Goal: Task Accomplishment & Management: Manage account settings

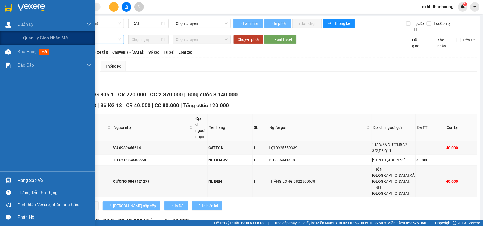
type input "09/09/2025"
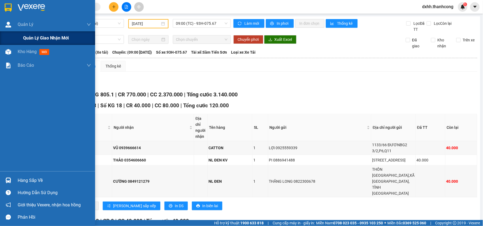
click at [41, 38] on span "Quản lý giao nhận mới" at bounding box center [46, 38] width 46 height 7
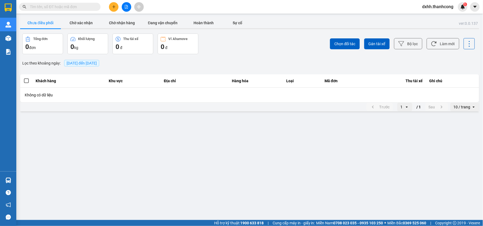
click at [373, 37] on div "Chọn đối tác Gán tài xế Bộ lọc Làm mới" at bounding box center [362, 43] width 226 height 21
click at [373, 39] on button "Gán tài xế" at bounding box center [377, 43] width 26 height 11
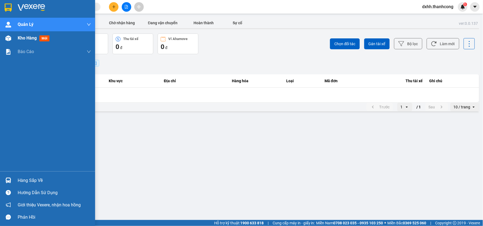
click at [42, 39] on span "mới" at bounding box center [44, 38] width 10 height 6
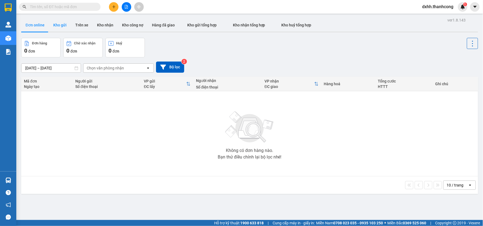
click at [59, 23] on button "Kho gửi" at bounding box center [60, 24] width 22 height 13
type input "[DATE] – [DATE]"
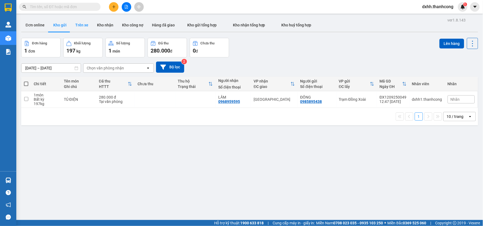
click at [87, 28] on button "Trên xe" at bounding box center [82, 24] width 22 height 13
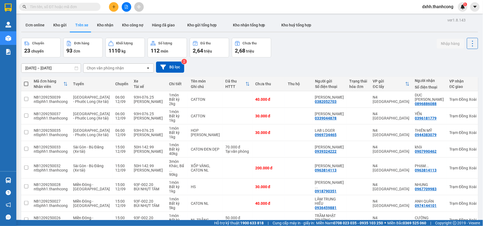
click at [333, 50] on div "Chuyến 23 chuyến Đơn hàng 93 đơn Khối lượng 1110 kg Số lượng 112 món Đã thu 2,6…" at bounding box center [249, 48] width 457 height 20
click at [254, 60] on div "12/09/2025 – 13/09/2025 Press the down arrow key to interact with the calendar …" at bounding box center [249, 66] width 457 height 19
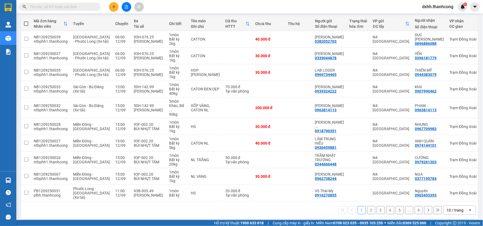
click at [367, 206] on button "2" at bounding box center [371, 210] width 8 height 8
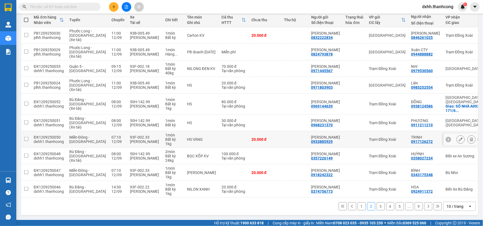
scroll to position [0, 0]
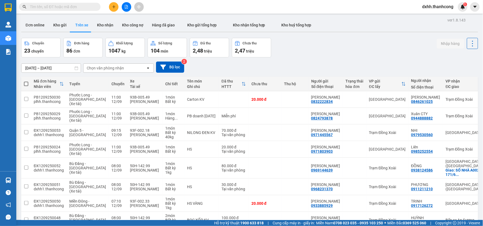
click at [114, 66] on div "Chọn văn phòng nhận" at bounding box center [105, 67] width 37 height 5
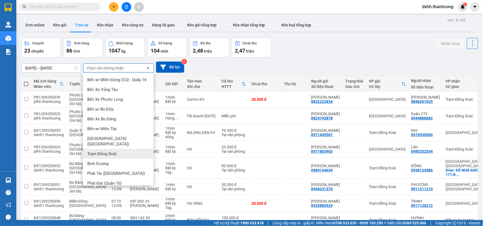
click at [111, 151] on span "Trạm Đồng Xoài" at bounding box center [101, 153] width 29 height 5
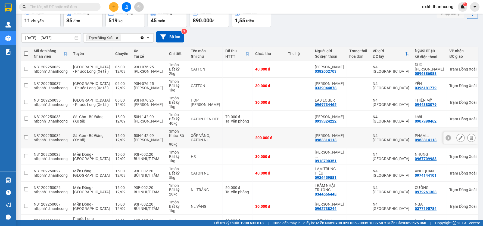
scroll to position [60, 0]
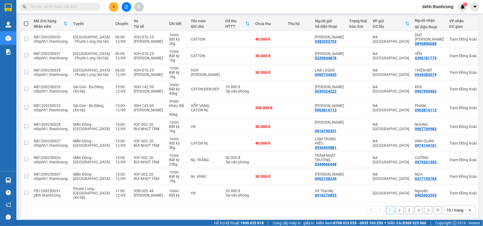
click at [396, 206] on button "2" at bounding box center [400, 210] width 8 height 8
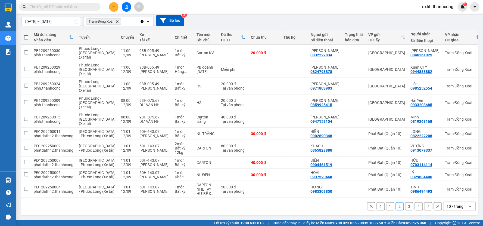
click at [406, 208] on button "3" at bounding box center [409, 206] width 8 height 8
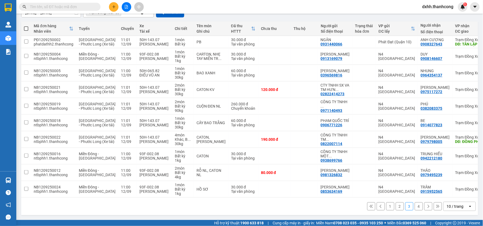
click at [415, 209] on button "4" at bounding box center [419, 206] width 8 height 8
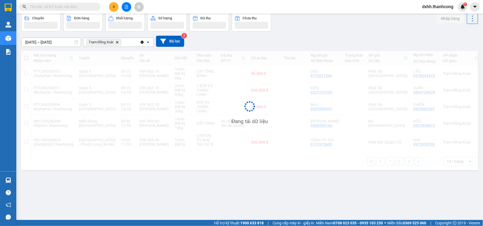
scroll to position [25, 0]
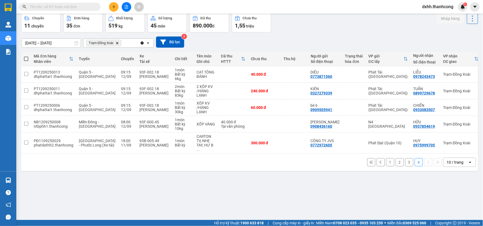
click at [438, 7] on span "dxhh.thanhcong" at bounding box center [438, 6] width 40 height 7
click at [433, 16] on span "Đăng xuất" at bounding box center [440, 17] width 29 height 6
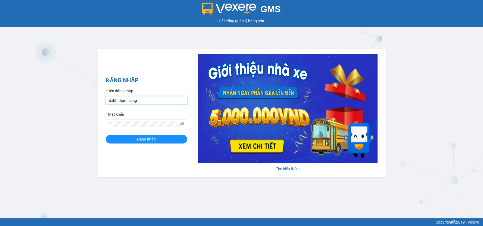
click at [159, 99] on input "dxhh.thanhcong" at bounding box center [147, 100] width 82 height 9
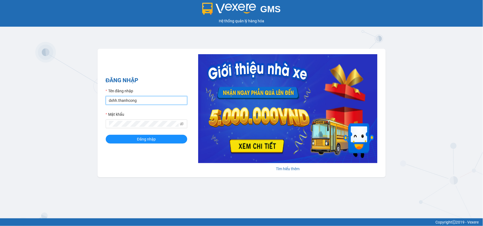
type input "kthh.thanhcong"
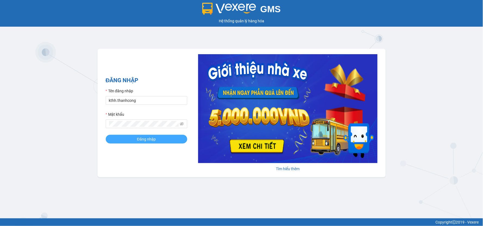
click at [163, 138] on button "Đăng nhập" at bounding box center [147, 139] width 82 height 9
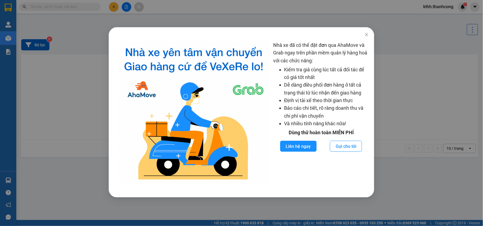
click at [368, 34] on div "Nhà xe đã có thể đặt đơn qua AhaMove và Grab ngay trên phần mềm quản lý hàng ho…" at bounding box center [241, 113] width 483 height 226
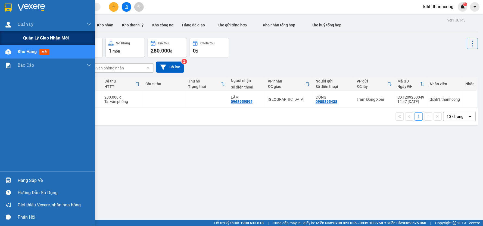
click at [40, 36] on span "Quản lý giao nhận mới" at bounding box center [46, 38] width 46 height 7
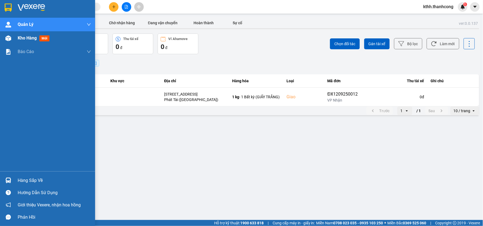
click at [58, 39] on div "Kho hàng mới" at bounding box center [54, 38] width 73 height 14
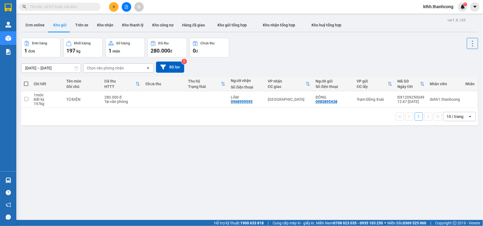
click at [72, 7] on input "text" at bounding box center [62, 7] width 64 height 6
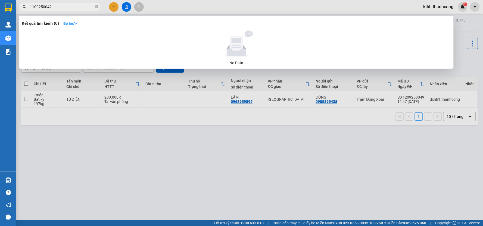
type input "1109250042"
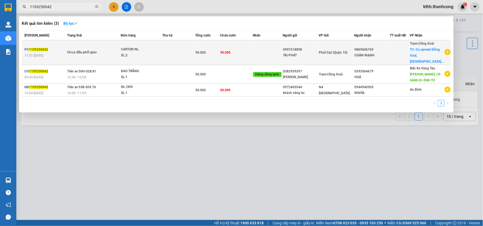
click at [253, 51] on td "90.000" at bounding box center [236, 52] width 33 height 25
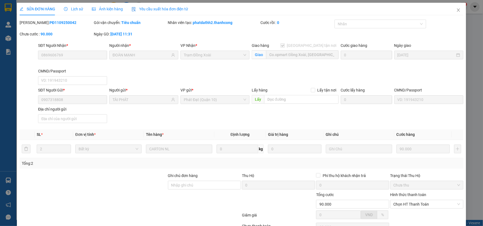
type input "0869606769"
type input "ĐOÀN MẠNH"
checkbox input "true"
type input "Co.opmart Đồng Xoài, [GEOGRAPHIC_DATA], [GEOGRAPHIC_DATA], [GEOGRAPHIC_DATA], […"
type input "0907318808"
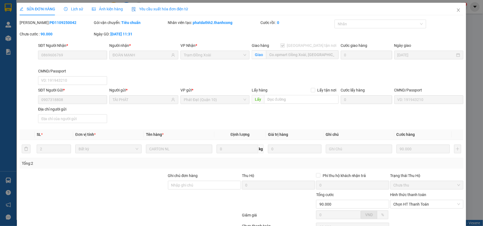
type input "TÀI PHÁT"
type input "90.000"
click at [456, 9] on icon "close" at bounding box center [458, 10] width 4 height 4
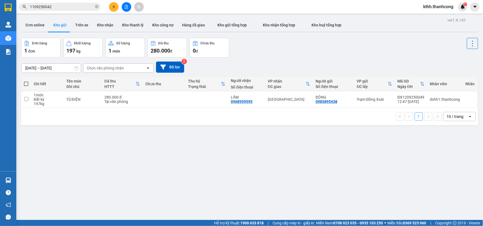
click at [85, 7] on input "1109250042" at bounding box center [62, 7] width 64 height 6
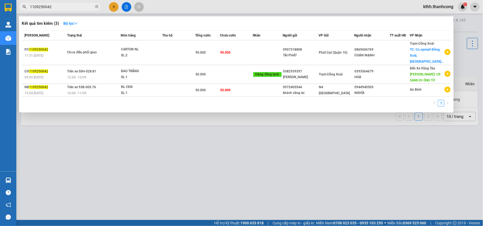
click at [440, 9] on div at bounding box center [241, 113] width 483 height 226
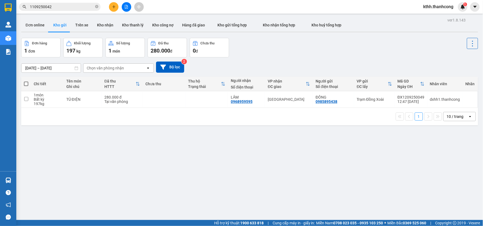
click at [435, 8] on span "kthh.thanhcong" at bounding box center [438, 6] width 39 height 7
click at [433, 17] on span "Đăng xuất" at bounding box center [441, 17] width 28 height 6
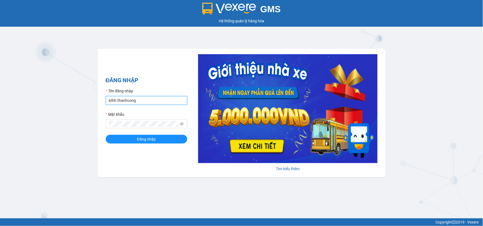
click at [164, 101] on input "kthh.thanhcong" at bounding box center [147, 100] width 82 height 9
type input "dxhh.thanhcong"
click at [162, 135] on div "Đăng nhập" at bounding box center [147, 139] width 82 height 9
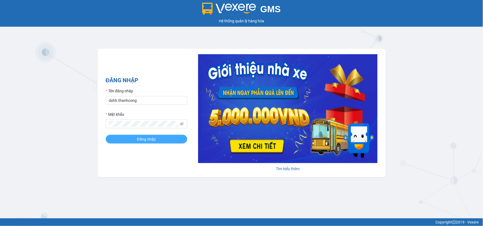
click at [162, 136] on button "Đăng nhập" at bounding box center [147, 139] width 82 height 9
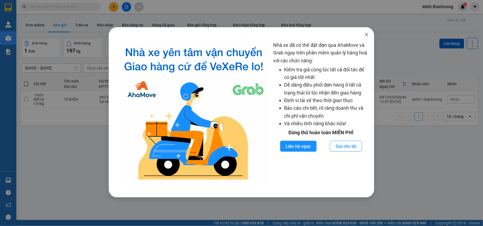
click at [366, 32] on span "Close" at bounding box center [366, 34] width 15 height 15
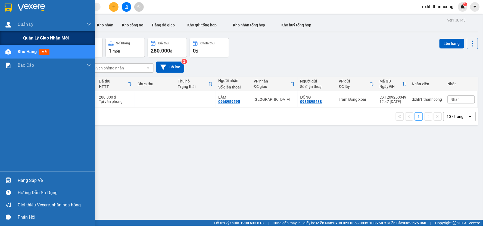
click at [40, 37] on span "Quản lý giao nhận mới" at bounding box center [46, 38] width 46 height 7
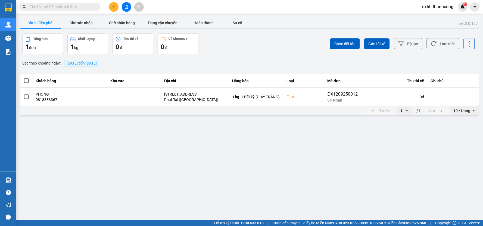
click at [90, 63] on span "[DATE] đến [DATE]" at bounding box center [82, 63] width 30 height 4
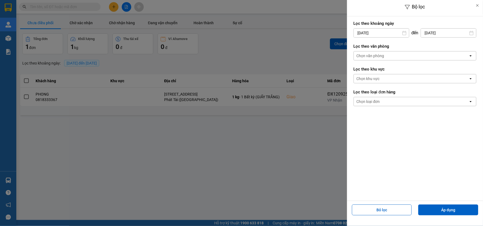
click at [408, 32] on input "[DATE]" at bounding box center [381, 33] width 55 height 9
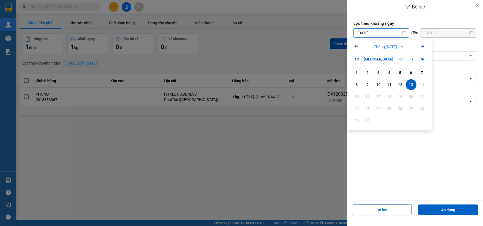
click at [404, 33] on icon at bounding box center [404, 33] width 4 height 4
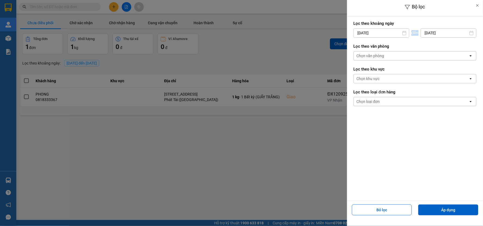
click at [404, 33] on icon at bounding box center [404, 33] width 4 height 4
click at [405, 32] on icon at bounding box center [404, 33] width 4 height 4
click at [402, 33] on icon at bounding box center [404, 33] width 4 height 4
click at [391, 29] on input "[DATE]" at bounding box center [381, 33] width 55 height 9
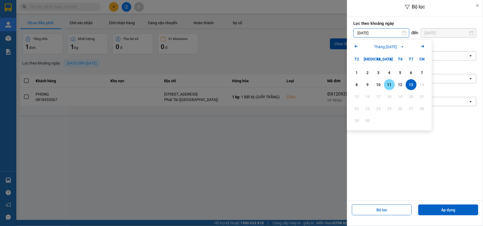
click at [388, 82] on div "11" at bounding box center [390, 84] width 8 height 7
type input "[DATE]"
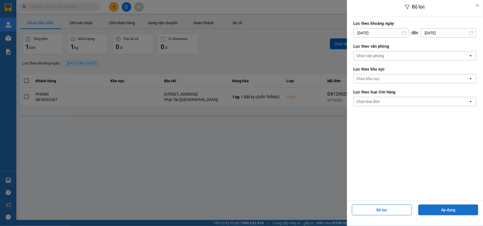
click at [446, 207] on button "Áp dụng" at bounding box center [448, 209] width 60 height 11
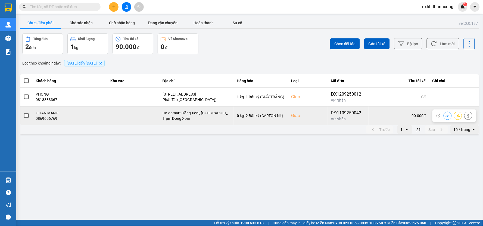
click at [27, 116] on span at bounding box center [26, 115] width 5 height 5
click at [23, 113] on input "checkbox" at bounding box center [23, 113] width 0 height 0
click at [458, 116] on icon at bounding box center [458, 115] width 4 height 3
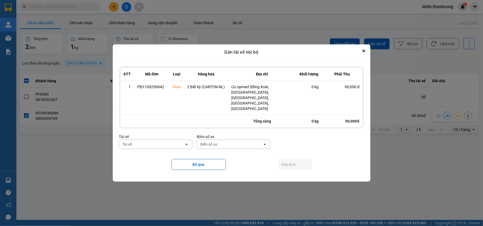
click at [174, 140] on div "Tài xế" at bounding box center [151, 144] width 65 height 9
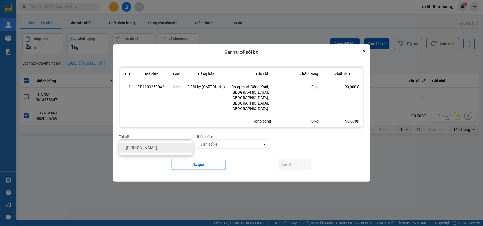
type input "trần phúc"
click at [168, 147] on div "- [PERSON_NAME]" at bounding box center [155, 148] width 73 height 10
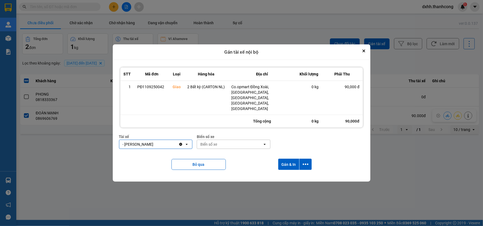
click at [224, 140] on div "Biển số xe" at bounding box center [229, 144] width 65 height 9
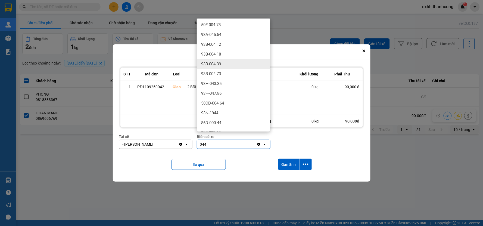
scroll to position [48, 0]
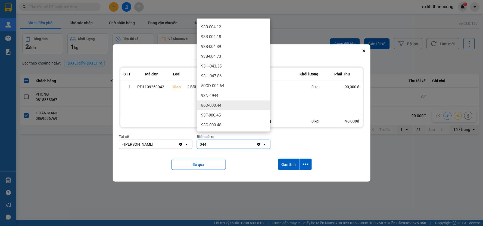
type input "044"
click at [226, 103] on div "86D-000.44" at bounding box center [233, 105] width 73 height 10
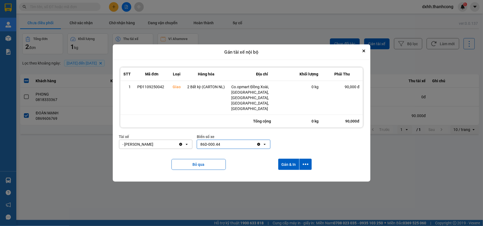
click at [178, 140] on div "- [PERSON_NAME]" at bounding box center [149, 144] width 60 height 9
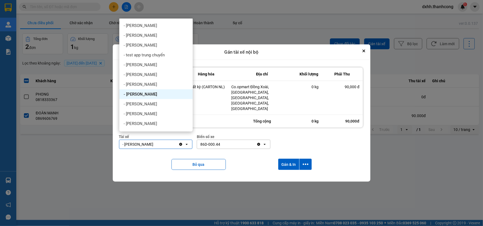
click at [180, 143] on icon "Clear value" at bounding box center [180, 144] width 3 height 3
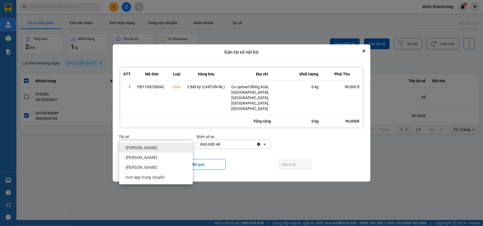
type input "trần"
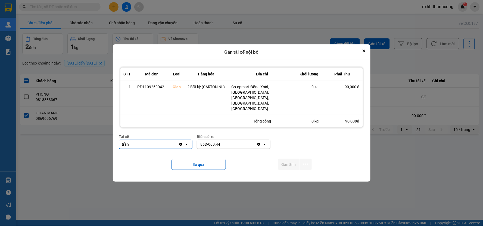
click at [248, 190] on main "ver: 0.0.137 Chưa điều phối Chờ xác nhận Chờ nhận hàng Đang vận chuyển Hoàn thà…" at bounding box center [241, 110] width 483 height 220
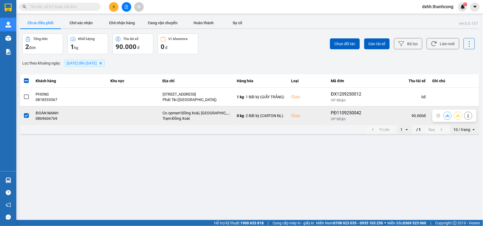
click at [457, 116] on icon at bounding box center [458, 116] width 4 height 4
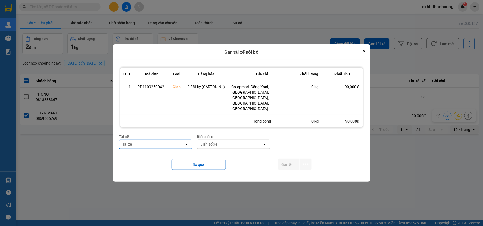
click at [223, 140] on div "Biển số xe" at bounding box center [229, 144] width 65 height 9
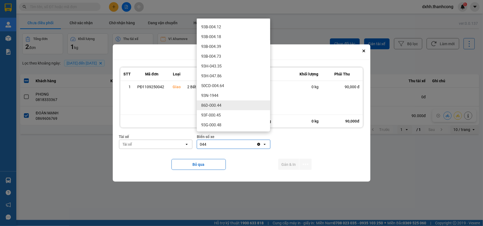
type input "044"
click at [226, 104] on div "86D-000.44" at bounding box center [233, 105] width 73 height 10
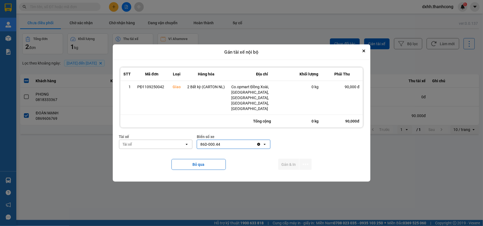
click at [164, 140] on div "Tài xế" at bounding box center [151, 144] width 65 height 9
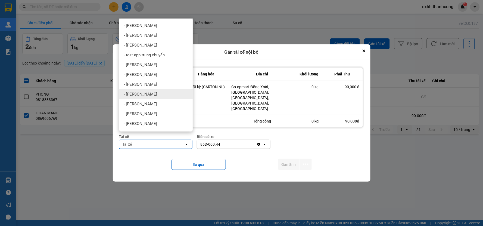
click at [151, 90] on div "- Trần Phúc" at bounding box center [155, 94] width 73 height 10
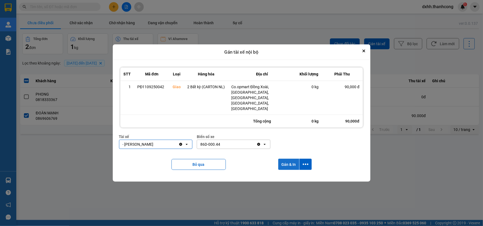
click at [289, 158] on button "Gán & In" at bounding box center [288, 163] width 21 height 11
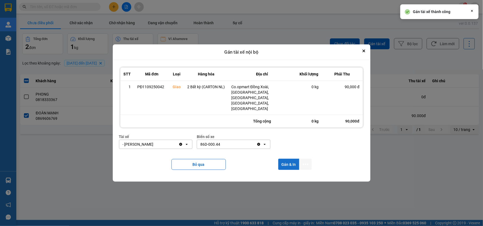
scroll to position [0, 0]
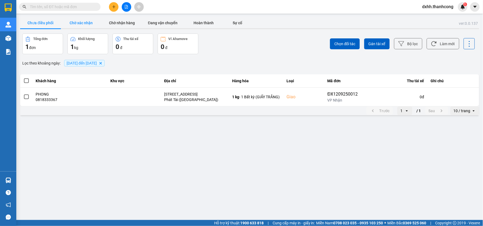
click at [84, 22] on button "Chờ xác nhận" at bounding box center [81, 22] width 41 height 11
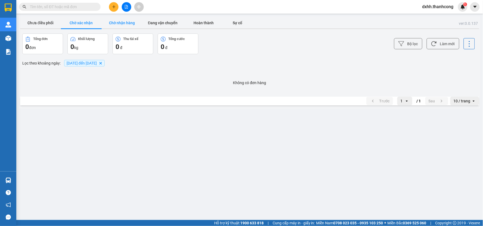
click at [123, 24] on button "Chờ nhận hàng" at bounding box center [122, 22] width 41 height 11
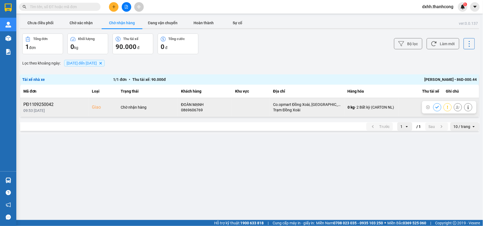
click at [427, 107] on icon at bounding box center [428, 107] width 4 height 4
click at [436, 10] on span "dxhh.thanhcong" at bounding box center [438, 6] width 40 height 7
click at [436, 19] on span "Đăng xuất" at bounding box center [440, 17] width 29 height 6
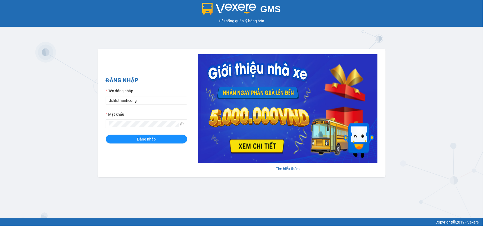
click at [239, 188] on div "GMS Hệ thống quản lý hàng hóa ĐĂNG NHẬP Tên đăng nhập dxhh.thanhcong Mật khẩu Đ…" at bounding box center [241, 109] width 483 height 218
click at [148, 101] on input "dxhh.thanhcong" at bounding box center [147, 100] width 82 height 9
type input "kthh.thanhcong"
click at [164, 136] on button "Đăng nhập" at bounding box center [147, 139] width 82 height 9
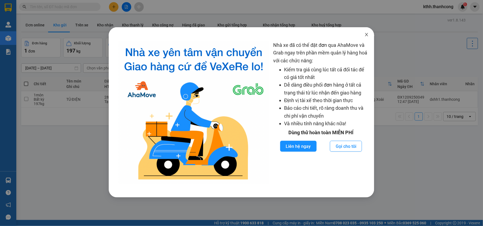
click at [368, 35] on icon "close" at bounding box center [366, 34] width 4 height 4
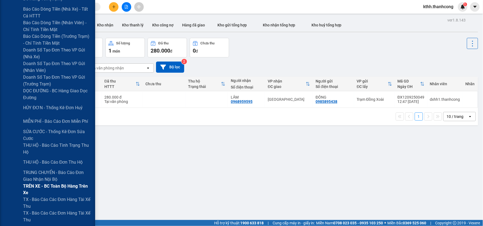
scroll to position [151, 0]
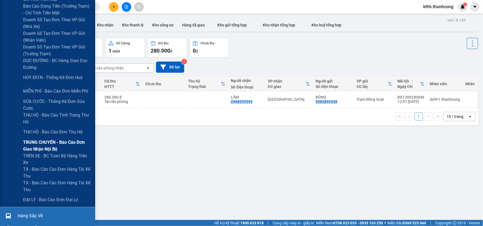
click at [68, 141] on span "TRUNG CHUYỂN - Báo cáo đơn giao nhận nội bộ" at bounding box center [57, 146] width 68 height 14
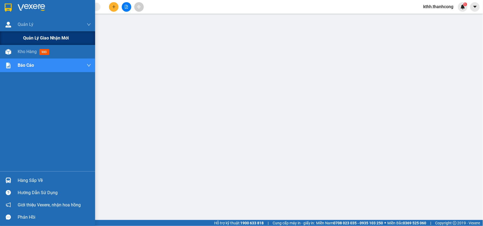
click at [58, 36] on span "Quản lý giao nhận mới" at bounding box center [46, 38] width 46 height 7
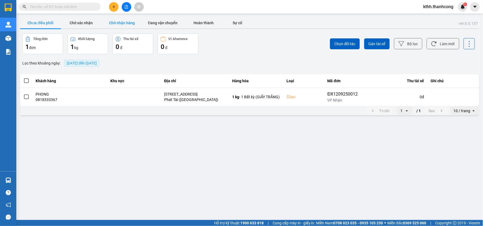
click at [124, 22] on button "Chờ nhận hàng" at bounding box center [122, 22] width 41 height 11
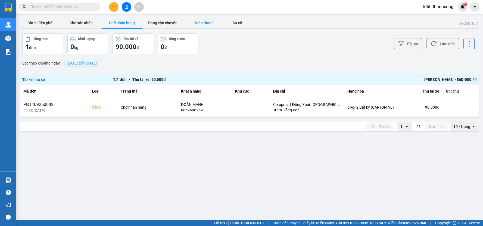
click at [211, 25] on button "Hoàn thành" at bounding box center [203, 22] width 41 height 11
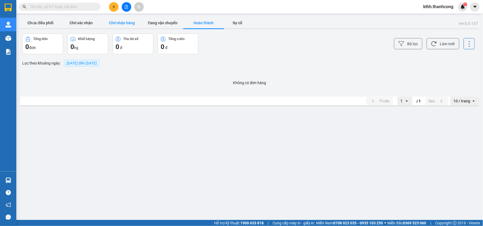
click at [119, 19] on button "Chờ nhận hàng" at bounding box center [122, 22] width 41 height 11
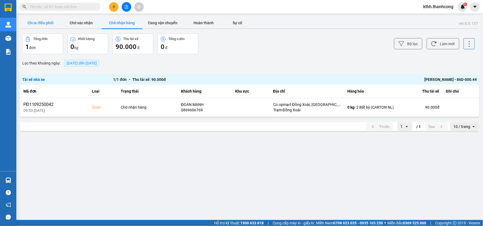
click at [44, 20] on button "Chưa điều phối" at bounding box center [40, 22] width 41 height 11
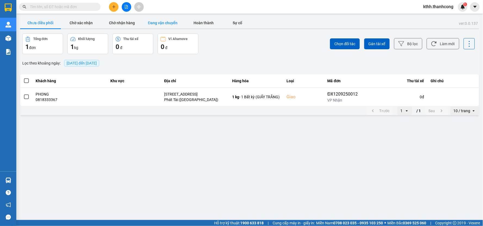
click at [164, 23] on button "Đang vận chuyển" at bounding box center [162, 22] width 41 height 11
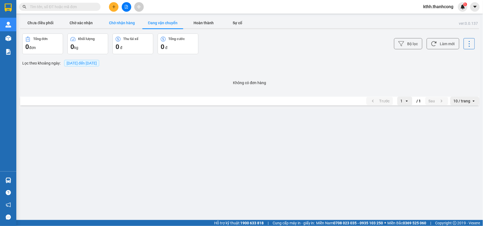
click at [120, 21] on button "Chờ nhận hàng" at bounding box center [122, 22] width 41 height 11
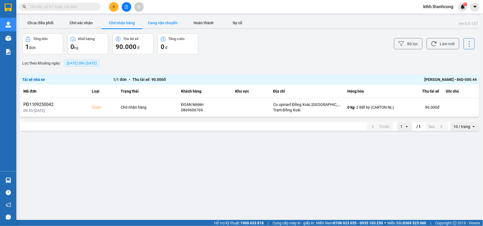
click at [167, 23] on button "Đang vận chuyển" at bounding box center [162, 22] width 41 height 11
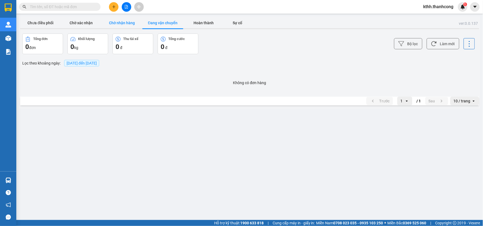
click at [130, 24] on button "Chờ nhận hàng" at bounding box center [122, 22] width 41 height 11
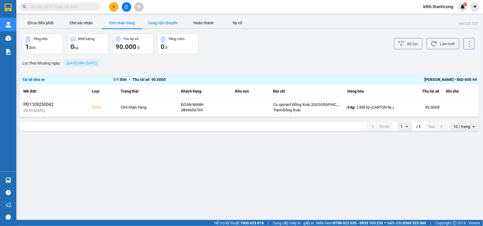
click at [167, 24] on button "Đang vận chuyển" at bounding box center [162, 22] width 41 height 11
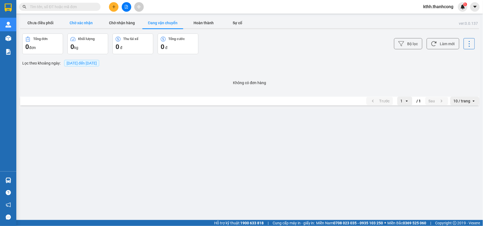
click at [77, 24] on button "Chờ xác nhận" at bounding box center [81, 22] width 41 height 11
click at [118, 20] on button "Chờ nhận hàng" at bounding box center [122, 22] width 41 height 11
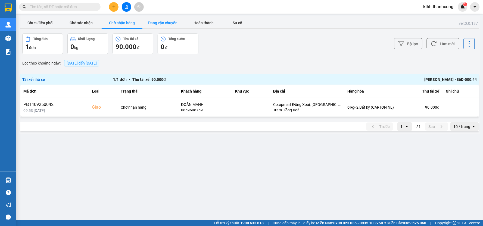
click at [166, 21] on button "Đang vận chuyển" at bounding box center [162, 22] width 41 height 11
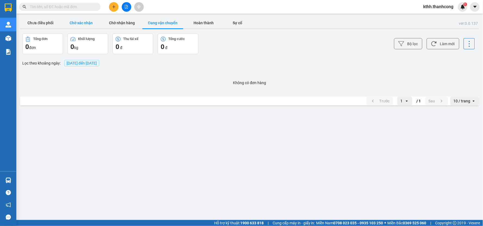
click at [84, 25] on button "Chờ xác nhận" at bounding box center [81, 22] width 41 height 11
click at [124, 24] on button "Chờ nhận hàng" at bounding box center [122, 22] width 41 height 11
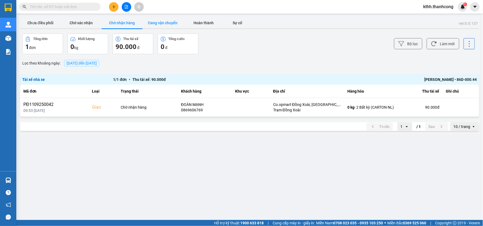
click at [164, 23] on button "Đang vận chuyển" at bounding box center [162, 22] width 41 height 11
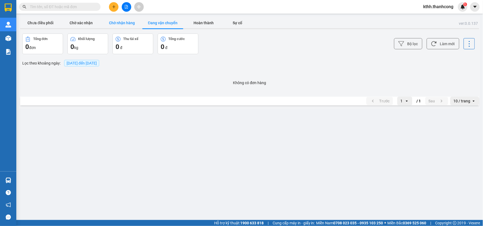
click at [126, 19] on button "Chờ nhận hàng" at bounding box center [122, 22] width 41 height 11
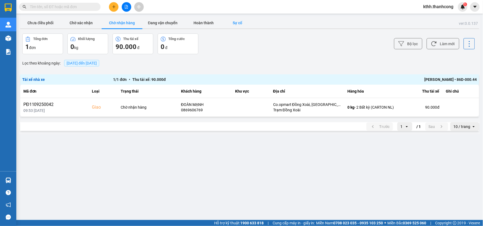
click at [232, 24] on button "Sự cố" at bounding box center [237, 22] width 27 height 11
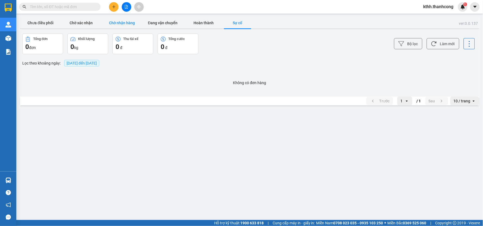
click at [123, 22] on button "Chờ nhận hàng" at bounding box center [122, 22] width 41 height 11
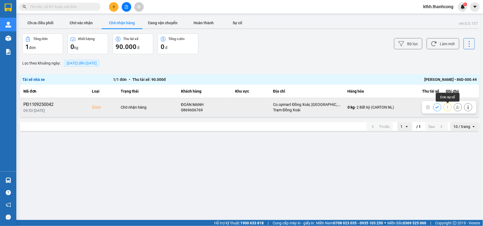
click at [447, 106] on icon at bounding box center [447, 106] width 1 height 3
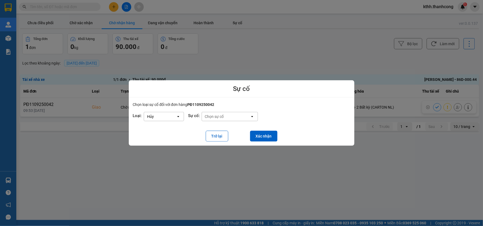
click at [171, 116] on div "Hủy" at bounding box center [160, 116] width 32 height 9
click at [159, 117] on div "Hoãn" at bounding box center [163, 119] width 40 height 10
click at [232, 115] on div "Số điện thoại sai" at bounding box center [218, 116] width 27 height 5
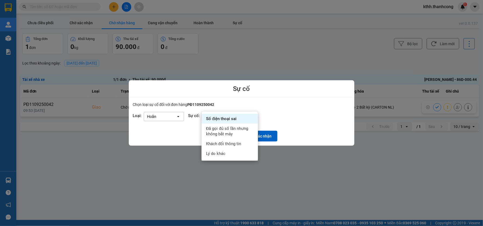
click at [288, 172] on div at bounding box center [241, 113] width 483 height 226
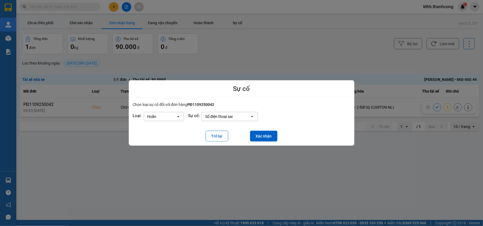
drag, startPoint x: 463, startPoint y: 135, endPoint x: 442, endPoint y: 130, distance: 21.5
click at [461, 135] on div at bounding box center [241, 113] width 483 height 226
click at [213, 134] on button "Trở lại" at bounding box center [217, 135] width 23 height 11
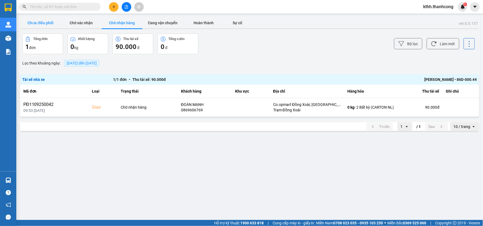
click at [42, 21] on button "Chưa điều phối" at bounding box center [40, 22] width 41 height 11
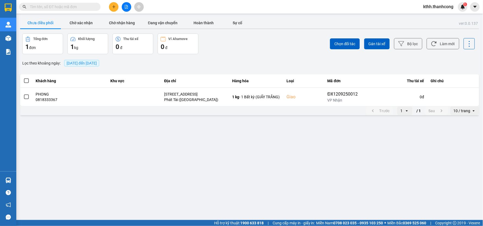
click at [86, 63] on span "13/09/2025 đến 13/09/2025" at bounding box center [82, 63] width 30 height 4
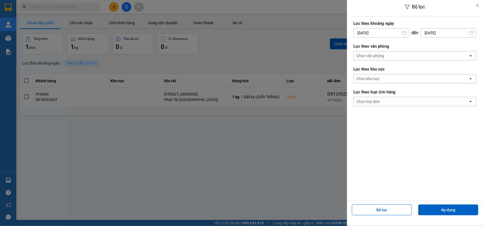
click at [405, 33] on icon at bounding box center [404, 33] width 4 height 4
click at [406, 32] on icon at bounding box center [404, 33] width 4 height 4
click at [404, 33] on icon at bounding box center [404, 33] width 4 height 4
click at [393, 34] on input "13/09/2025" at bounding box center [381, 33] width 55 height 9
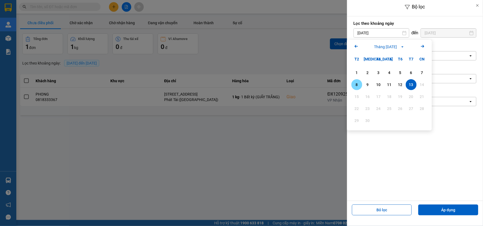
click at [358, 84] on div "8" at bounding box center [357, 84] width 8 height 7
type input "08/09/2025"
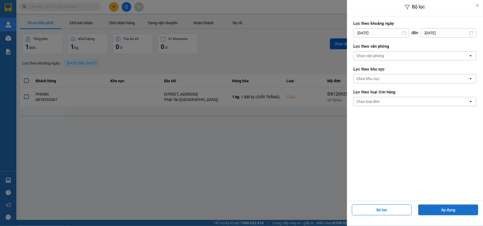
click at [447, 209] on button "Áp dụng" at bounding box center [448, 209] width 60 height 11
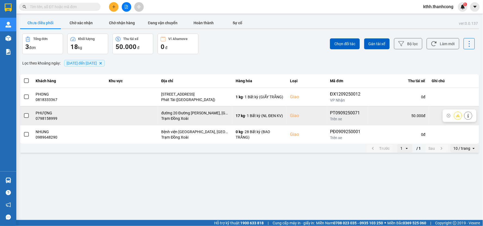
click at [26, 115] on span at bounding box center [26, 115] width 5 height 5
click at [23, 113] on input "checkbox" at bounding box center [23, 113] width 0 height 0
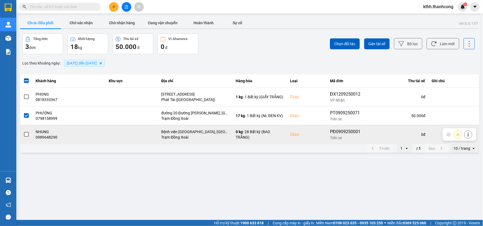
click at [26, 134] on span at bounding box center [26, 134] width 5 height 5
click at [23, 131] on input "checkbox" at bounding box center [23, 131] width 0 height 0
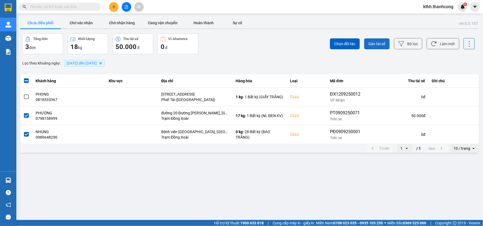
click at [376, 43] on span "Gán tài xế" at bounding box center [376, 43] width 17 height 5
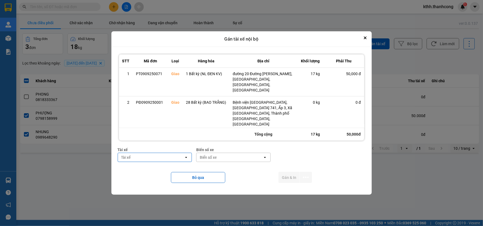
click at [178, 153] on div "Tài xế" at bounding box center [151, 157] width 66 height 9
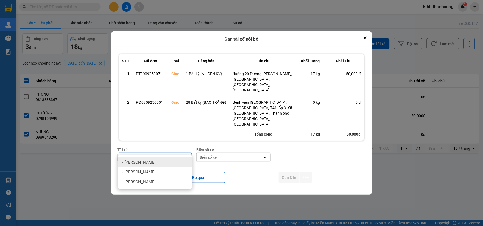
type input "t"
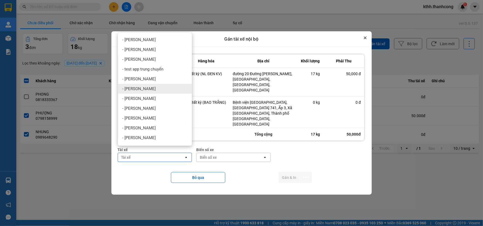
click at [365, 39] on icon "Close" at bounding box center [365, 38] width 2 height 2
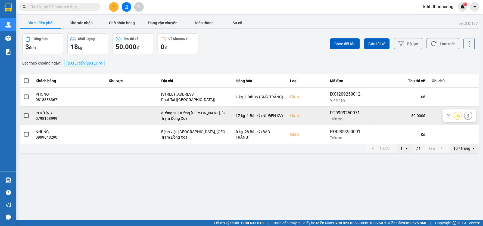
click at [24, 115] on span at bounding box center [26, 115] width 5 height 5
click at [23, 113] on input "checkbox" at bounding box center [23, 113] width 0 height 0
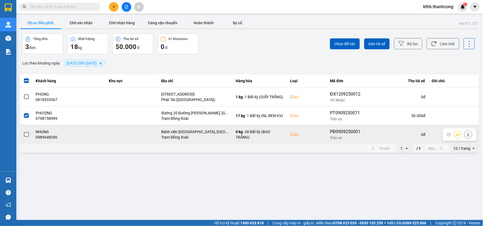
click at [26, 135] on span at bounding box center [26, 134] width 5 height 5
click at [23, 131] on input "checkbox" at bounding box center [23, 131] width 0 height 0
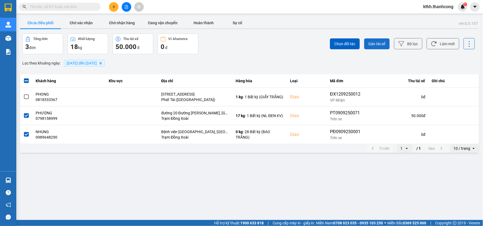
click at [381, 43] on span "Gán tài xế" at bounding box center [376, 43] width 17 height 5
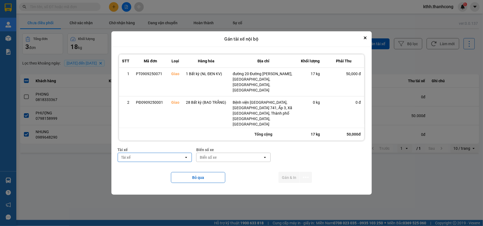
click at [155, 153] on div "Tài xế" at bounding box center [151, 157] width 66 height 9
type input "trần hoàng phúc"
click at [285, 146] on div "Tài xế Tài xế open Biển số xe Biển số xe open" at bounding box center [242, 156] width 248 height 20
click at [365, 39] on icon "Close" at bounding box center [365, 37] width 3 height 3
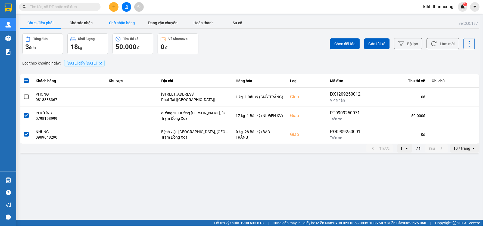
click at [123, 24] on button "Chờ nhận hàng" at bounding box center [122, 22] width 41 height 11
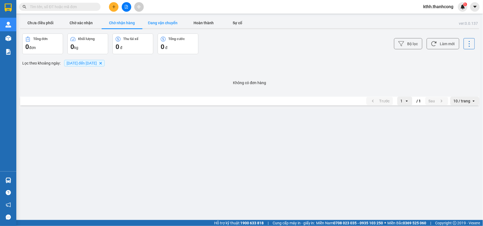
click at [160, 22] on button "Đang vận chuyển" at bounding box center [162, 22] width 41 height 11
click at [467, 45] on icon at bounding box center [470, 44] width 8 height 8
drag, startPoint x: 417, startPoint y: 74, endPoint x: 406, endPoint y: 73, distance: 11.2
click at [416, 74] on div "Không có đơn hàng" at bounding box center [249, 82] width 459 height 17
click at [97, 64] on span "08/09/2025 đến 13/09/2025" at bounding box center [82, 63] width 30 height 4
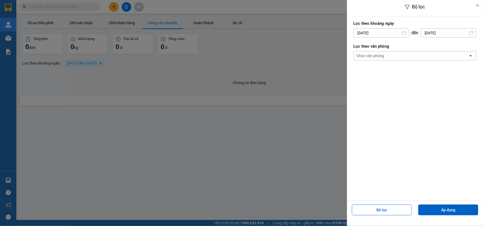
drag, startPoint x: 265, startPoint y: 61, endPoint x: 252, endPoint y: 61, distance: 12.5
click at [264, 61] on div at bounding box center [241, 113] width 483 height 226
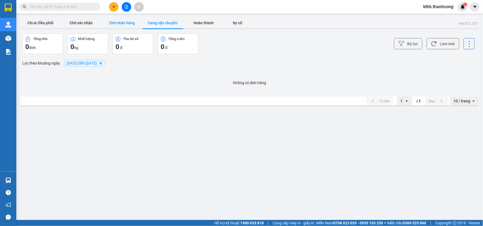
click at [129, 19] on button "Chờ nhận hàng" at bounding box center [122, 22] width 41 height 11
click at [204, 25] on button "Hoàn thành" at bounding box center [203, 22] width 41 height 11
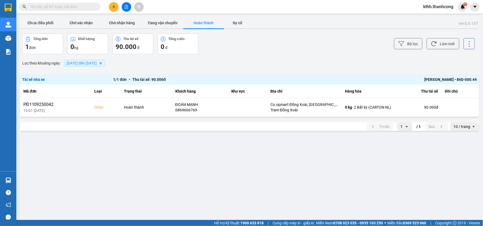
click at [471, 44] on icon at bounding box center [470, 44] width 8 height 8
click at [463, 42] on span "Xuất Excel" at bounding box center [463, 40] width 18 height 5
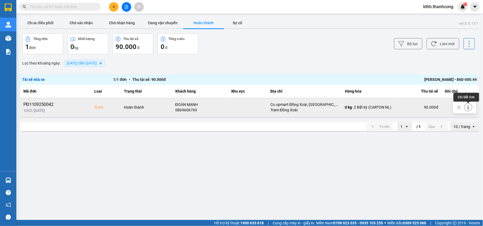
click at [470, 107] on icon at bounding box center [468, 107] width 4 height 4
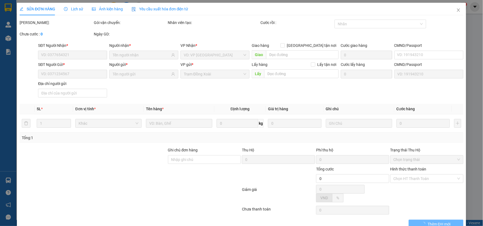
type input "0869606769"
type input "ĐOÀN MẠNH"
checkbox input "true"
type input "Co.opmart Đồng Xoài, Phú Riềng Đỏ, Tân Bình, Đồng Xoài, Bình Phước"
type input "0907318808"
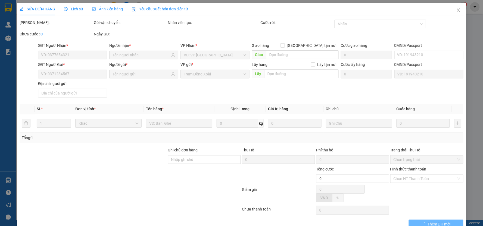
type input "TÀI PHÁT"
type input "90.000"
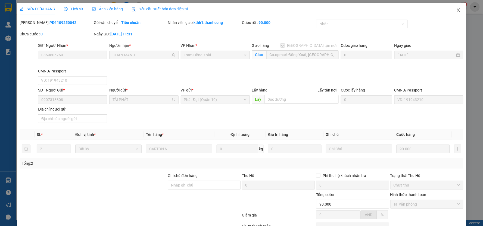
click at [456, 9] on icon "close" at bounding box center [458, 10] width 4 height 4
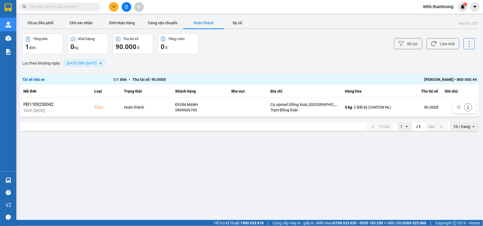
click at [469, 43] on icon at bounding box center [469, 44] width 1 height 6
drag, startPoint x: 269, startPoint y: 59, endPoint x: 201, endPoint y: 28, distance: 75.5
click at [264, 59] on div "Lọc theo khoảng ngày : 08/09/2025 đến 13/09/2025 Delete" at bounding box center [249, 62] width 459 height 9
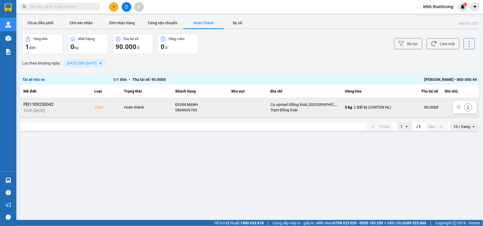
click at [246, 108] on td at bounding box center [247, 107] width 39 height 19
click at [467, 105] on icon at bounding box center [468, 107] width 4 height 4
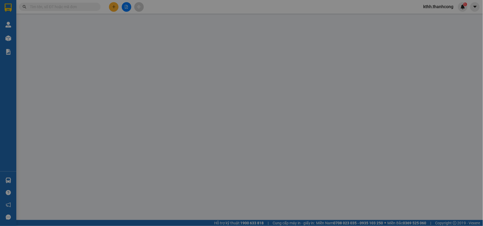
type input "0869606769"
type input "ĐOÀN MẠNH"
checkbox input "true"
type input "Co.opmart Đồng Xoài, Phú Riềng Đỏ, Tân Bình, Đồng Xoài, Bình Phước"
type input "0907318808"
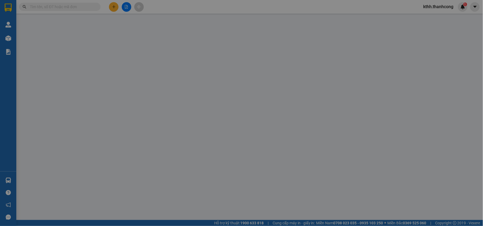
type input "TÀI PHÁT"
type input "90.000"
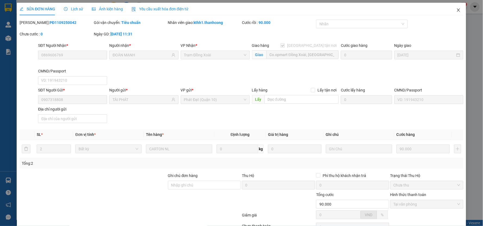
click at [456, 9] on icon "close" at bounding box center [458, 10] width 4 height 4
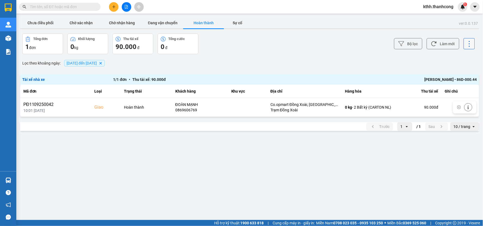
click at [471, 43] on icon at bounding box center [470, 44] width 8 height 8
click at [462, 40] on span "Xuất Excel" at bounding box center [463, 40] width 18 height 5
click at [240, 164] on main "ver: 0.0.137 Chưa điều phối Chờ xác nhận Chờ nhận hàng Đang vận chuyển Hoàn thà…" at bounding box center [241, 110] width 483 height 220
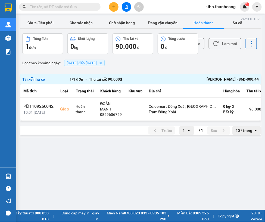
click at [42, 59] on div "Lọc theo khoảng ngày : 08/09/2025 đến 13/09/2025 Delete" at bounding box center [140, 62] width 241 height 9
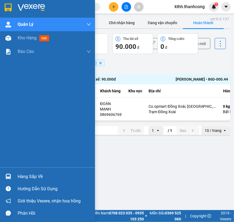
click at [1, 61] on div "Quản Lý Quản lý giao nhận mới Kho hàng mới Báo cáo BC giao hàng (nhà xe) BC gia…" at bounding box center [47, 93] width 95 height 150
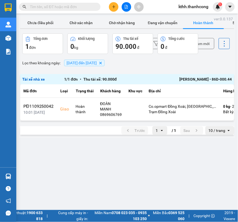
click at [113, 6] on icon "plus" at bounding box center [114, 7] width 4 height 4
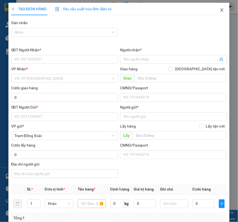
click at [216, 5] on span "Close" at bounding box center [221, 10] width 15 height 15
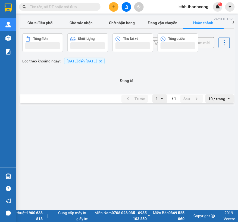
scroll to position [0, 17]
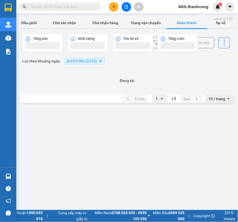
click at [199, 8] on span "kthh.thanhcong" at bounding box center [193, 6] width 39 height 7
click at [193, 17] on span "Đăng xuất" at bounding box center [196, 17] width 28 height 6
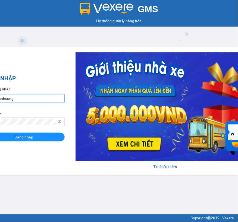
click at [47, 99] on input "kthh.thanhcong" at bounding box center [24, 98] width 82 height 9
type input "dxhh.thanhcong"
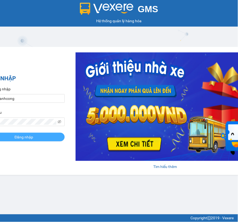
click at [49, 137] on button "Đăng nhập" at bounding box center [24, 137] width 82 height 9
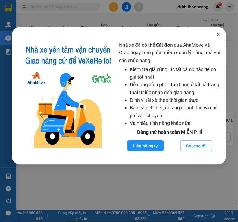
click at [219, 34] on icon "close" at bounding box center [218, 34] width 4 height 4
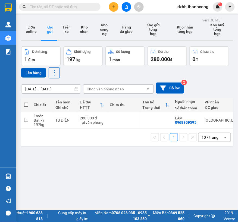
click at [113, 7] on icon "plus" at bounding box center [113, 7] width 3 height 0
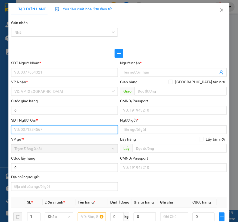
click at [55, 130] on input "SĐT Người Gửi *" at bounding box center [64, 130] width 107 height 9
paste input "NGUYỄN HÙNG/0985.444.429"
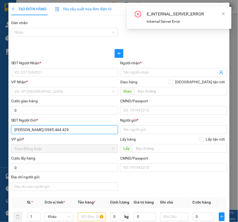
drag, startPoint x: 42, startPoint y: 130, endPoint x: 12, endPoint y: 129, distance: 30.5
click at [12, 129] on input "NGUYỄN HÙNG/0985.444.429" at bounding box center [64, 130] width 107 height 9
type input "0985.444.429"
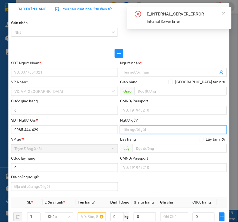
click at [136, 131] on input "Người gửi *" at bounding box center [173, 130] width 107 height 9
paste input "NGUYỄN HÙNG/"
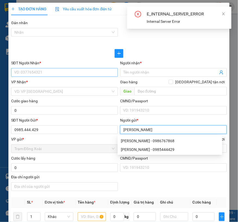
type input "NGUYỄN HÙNG"
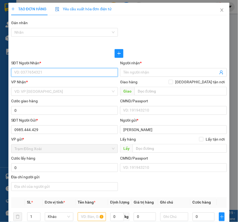
click at [30, 68] on input "SĐT Người Nhận *" at bounding box center [64, 72] width 107 height 9
click at [31, 72] on input "SĐT Người Nhận *" at bounding box center [64, 72] width 107 height 9
paste input "HIỀN/0869602875"
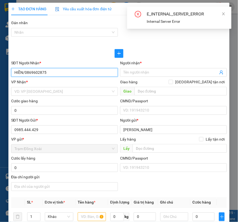
drag, startPoint x: 24, startPoint y: 73, endPoint x: 8, endPoint y: 73, distance: 15.5
click at [8, 73] on div "TẠO ĐƠN HÀNG Yêu cầu xuất hóa đơn điện tử Transit Pickup Surcharge Ids Transit …" at bounding box center [118, 201] width 221 height 396
type input "0869602875"
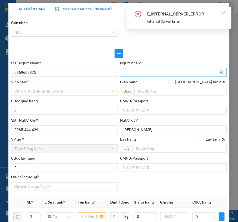
click at [148, 73] on input "Người nhận *" at bounding box center [170, 73] width 95 height 6
paste input "HIỀN/"
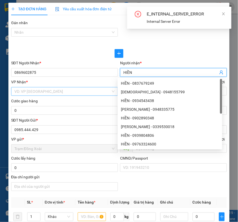
type input "HIỀN"
click at [82, 94] on input "search" at bounding box center [62, 92] width 96 height 8
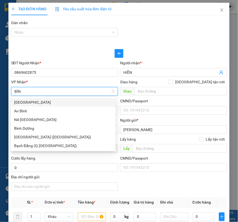
type input "BÌNH"
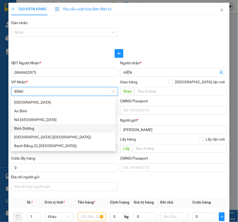
click at [40, 128] on div "Bình Dương" at bounding box center [63, 129] width 98 height 6
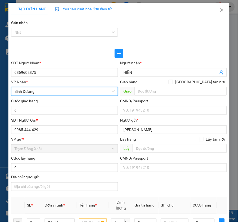
scroll to position [30, 0]
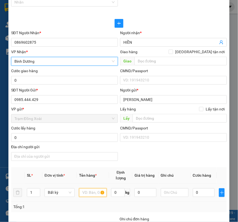
click at [88, 194] on input "text" at bounding box center [93, 193] width 28 height 9
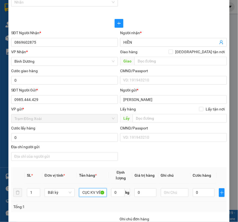
scroll to position [0, 4]
type input "CỤC KV VÉ SỐ"
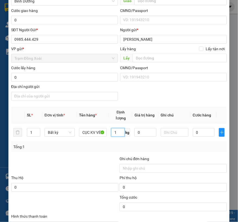
scroll to position [121, 0]
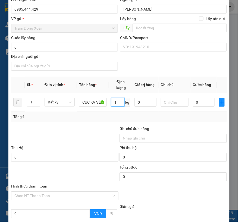
type input "1"
click at [157, 123] on div "Transit Pickup Surcharge Ids Transit Deliver Surcharge Ids Transit Deliver Surc…" at bounding box center [119, 89] width 216 height 381
type input "30.000"
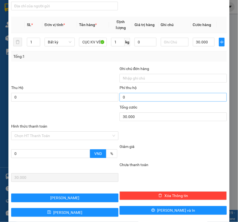
scroll to position [189, 0]
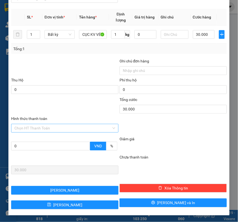
click at [76, 127] on input "Hình thức thanh toán" at bounding box center [62, 128] width 97 height 8
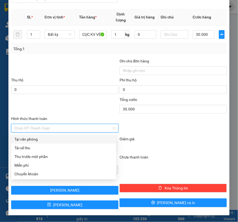
click at [36, 139] on div "Tại văn phòng" at bounding box center [63, 139] width 99 height 6
type input "0"
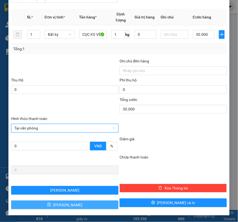
click at [90, 203] on button "[PERSON_NAME]" at bounding box center [64, 205] width 107 height 9
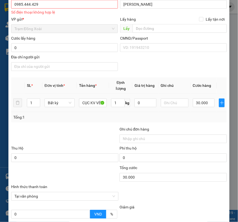
scroll to position [65, 0]
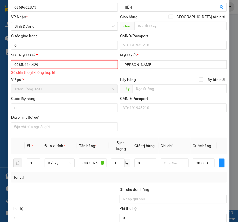
click at [31, 63] on input "0985.444.429" at bounding box center [64, 64] width 107 height 9
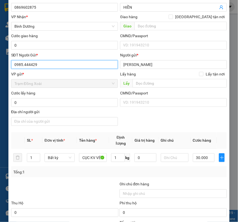
click at [23, 65] on input "0985.444429" at bounding box center [64, 64] width 107 height 9
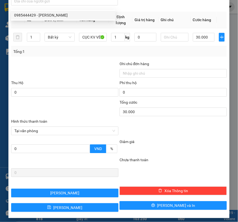
scroll to position [189, 0]
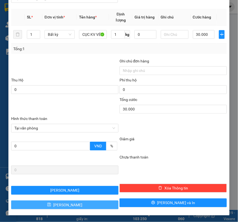
type input "0985444429"
click at [68, 203] on span "[PERSON_NAME]" at bounding box center [67, 205] width 29 height 6
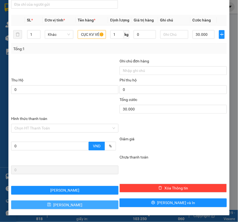
type input "0"
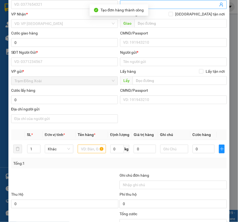
scroll to position [0, 0]
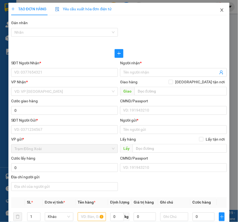
click at [221, 10] on icon "close" at bounding box center [222, 9] width 3 height 3
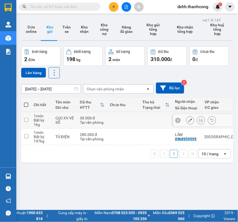
click at [26, 120] on input "checkbox" at bounding box center [26, 120] width 4 height 4
checkbox input "true"
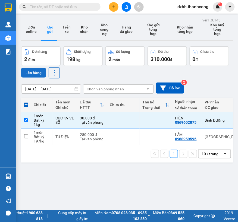
click at [35, 72] on button "Lên hàng" at bounding box center [33, 73] width 25 height 10
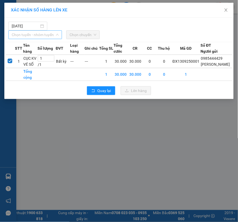
click at [44, 33] on span "Chọn tuyến - nhóm tuyến" at bounding box center [35, 35] width 47 height 8
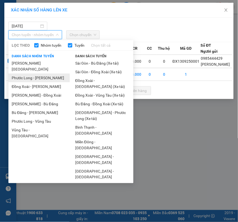
click at [40, 74] on li "Phước Long - Hồ Chí Minh" at bounding box center [38, 78] width 61 height 9
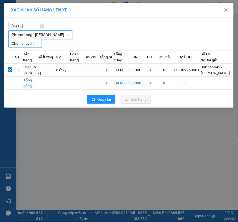
click at [34, 44] on span "Chọn chuyến" at bounding box center [25, 43] width 27 height 8
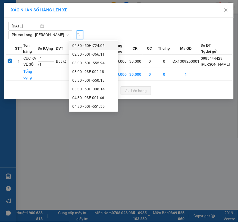
scroll to position [0, 6]
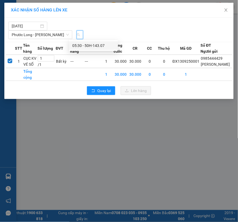
click at [87, 45] on div "05:30 - 50H-143.07" at bounding box center [93, 46] width 42 height 6
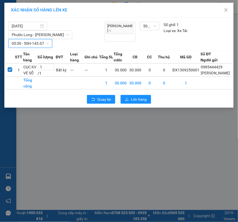
scroll to position [0, 0]
click at [136, 102] on span "Lên hàng" at bounding box center [139, 99] width 16 height 6
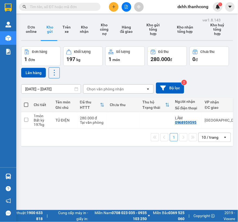
click at [113, 4] on button at bounding box center [114, 7] width 10 height 10
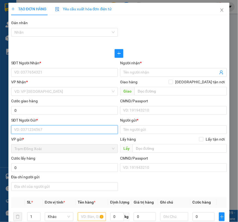
click at [47, 129] on input "SĐT Người Gửi *" at bounding box center [64, 130] width 107 height 9
paste input "LÊ THỊ HOA/0368.995.029"
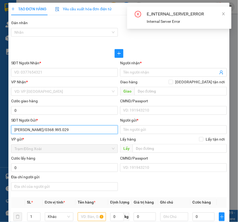
drag, startPoint x: 34, startPoint y: 129, endPoint x: 14, endPoint y: 129, distance: 20.1
click at [14, 129] on input "LÊ THỊ HOA/0368.995.029" at bounding box center [64, 130] width 107 height 9
type input "0368.995.029"
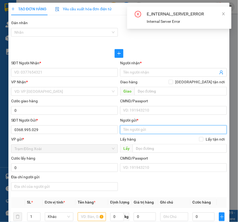
click at [133, 129] on input "Người gửi *" at bounding box center [173, 130] width 107 height 9
paste input "LÊ THỊ HOA/"
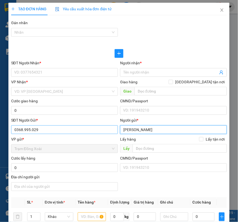
type input "[PERSON_NAME]"
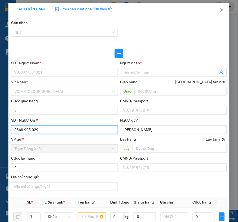
click at [30, 130] on input "0368.995.029" at bounding box center [64, 130] width 107 height 9
click at [24, 129] on input "0368.995029" at bounding box center [64, 130] width 107 height 9
type input "0368995029"
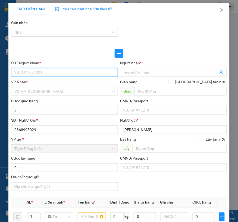
click at [46, 71] on input "SĐT Người Nhận *" at bounding box center [64, 72] width 107 height 9
paste input "HỒNG VÂN/0909750060"
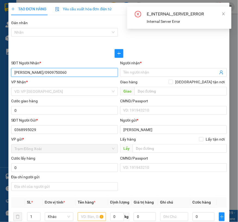
drag, startPoint x: 36, startPoint y: 71, endPoint x: 13, endPoint y: 71, distance: 23.1
click at [13, 71] on input "HỒNG VÂN/0909750060" at bounding box center [64, 72] width 107 height 9
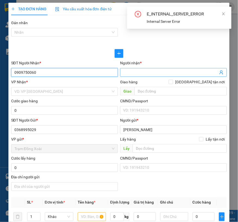
type input "0909750060"
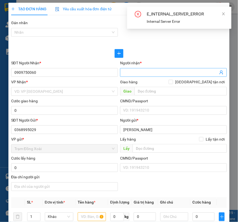
click at [158, 72] on input "Người nhận *" at bounding box center [170, 73] width 95 height 6
paste input "HỒNG VÂN/"
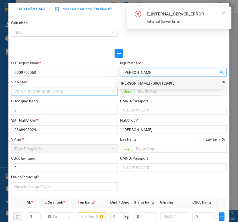
type input "[PERSON_NAME]"
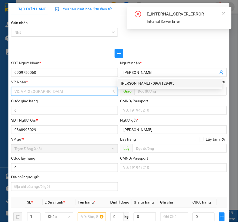
click at [97, 95] on input "search" at bounding box center [62, 92] width 96 height 8
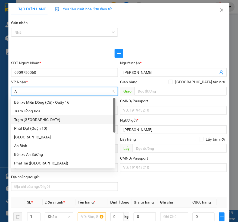
type input "AN"
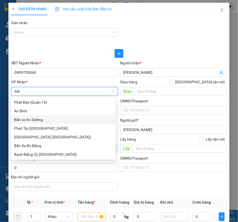
click at [36, 120] on div "Bến xe An Sương" at bounding box center [63, 120] width 98 height 6
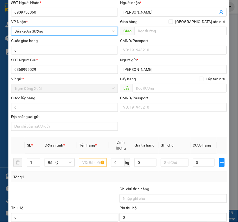
scroll to position [90, 0]
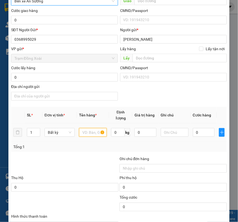
click at [90, 132] on input "text" at bounding box center [93, 132] width 28 height 9
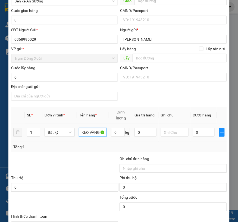
scroll to position [0, 19]
type input "CATON KEO VÀNG BUỔI"
type input "32"
click at [85, 162] on div at bounding box center [65, 165] width 108 height 19
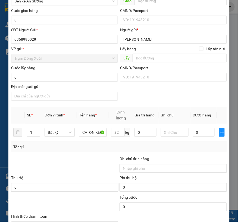
type input "60.000"
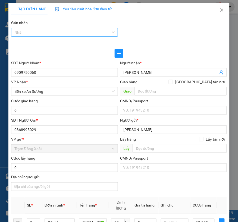
click at [62, 33] on div at bounding box center [62, 32] width 99 height 7
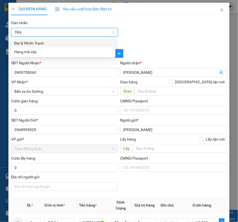
type input "TRAI"
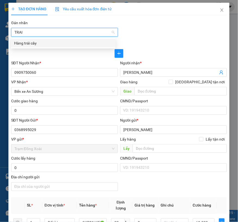
click at [60, 44] on div "Hàng trái cây" at bounding box center [63, 43] width 98 height 6
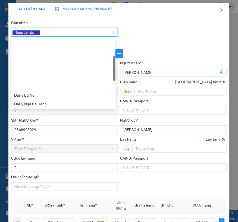
scroll to position [60, 0]
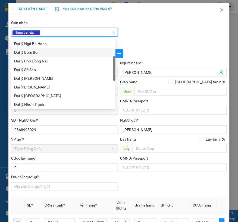
click at [151, 27] on div "Gói vận chuyển * Tiêu chuẩn Gán nhãn Hàng trái cây" at bounding box center [119, 29] width 218 height 19
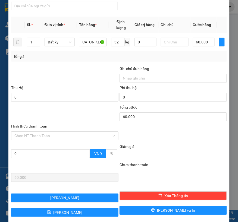
scroll to position [189, 0]
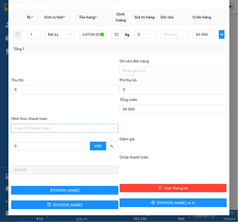
click at [83, 130] on input "Hình thức thanh toán" at bounding box center [62, 128] width 97 height 8
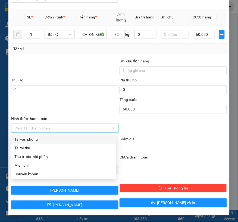
click at [47, 138] on div "Tại văn phòng" at bounding box center [63, 139] width 99 height 6
type input "0"
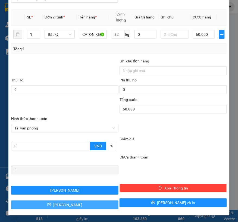
click at [57, 203] on button "[PERSON_NAME]" at bounding box center [64, 205] width 107 height 9
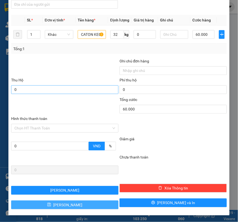
type input "0"
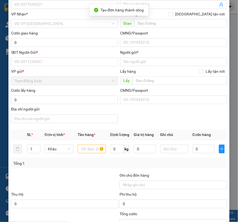
scroll to position [0, 0]
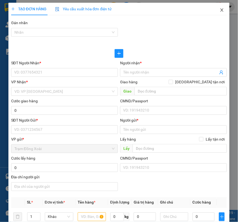
click at [221, 9] on icon "close" at bounding box center [222, 9] width 3 height 3
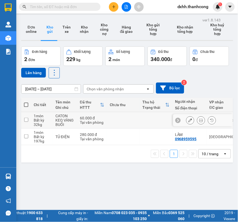
click at [26, 120] on input "checkbox" at bounding box center [26, 120] width 4 height 4
checkbox input "true"
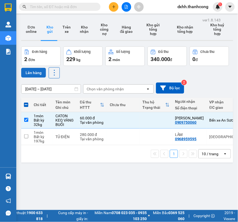
click at [32, 72] on button "Lên hàng" at bounding box center [33, 73] width 25 height 10
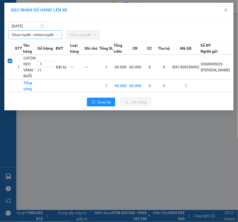
click at [40, 35] on span "Chọn tuyến - nhóm tuyến" at bounding box center [35, 35] width 47 height 8
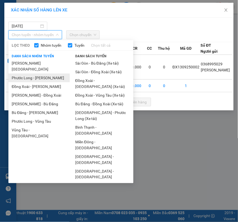
click at [36, 74] on li "Phước Long - [PERSON_NAME]" at bounding box center [38, 78] width 61 height 9
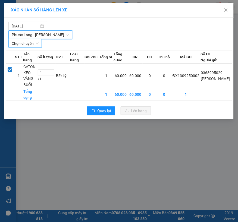
click at [33, 44] on span "Chọn chuyến" at bounding box center [25, 43] width 27 height 8
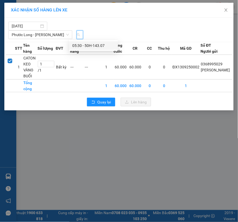
scroll to position [0, 6]
click at [83, 46] on div "05:30 - 50H-143.07" at bounding box center [93, 46] width 42 height 6
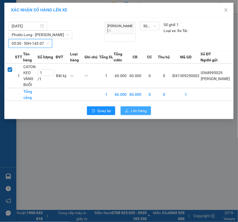
click at [132, 110] on span "Lên hàng" at bounding box center [139, 111] width 16 height 6
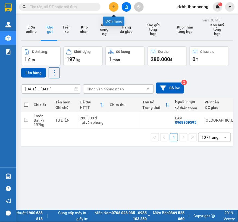
click at [113, 9] on button at bounding box center [114, 7] width 10 height 10
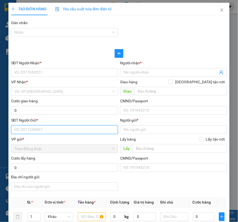
click at [38, 129] on input "SĐT Người Gửi *" at bounding box center [64, 130] width 107 height 9
paste input "DL THUẬN PHÚ/000"
drag, startPoint x: 43, startPoint y: 129, endPoint x: 9, endPoint y: 129, distance: 33.7
click at [9, 129] on div "TẠO ĐƠN HÀNG Yêu cầu xuất hóa đơn điện tử Transit Pickup Surcharge Ids Transit …" at bounding box center [118, 201] width 221 height 396
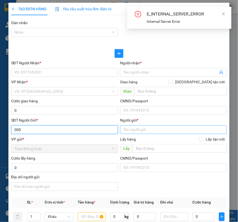
type input "000"
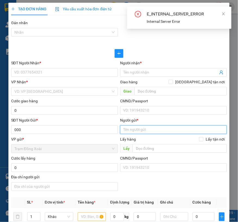
click at [146, 132] on input "Người gửi *" at bounding box center [173, 130] width 107 height 9
paste input "DL THUẬN PHÚ/"
type input "DL THUẬN PHÚ"
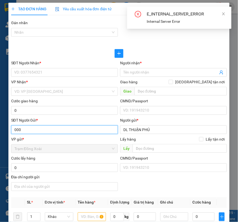
click at [83, 131] on input "000" at bounding box center [64, 130] width 107 height 9
type input "000"
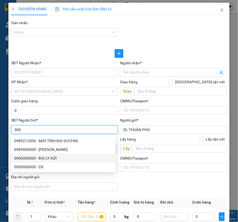
click at [63, 157] on div "0900000000 - ĐẠI LY GỬI" at bounding box center [63, 158] width 98 height 6
type input "0979840911"
type input "K"
type input "QUÂN"
type input "0900000000"
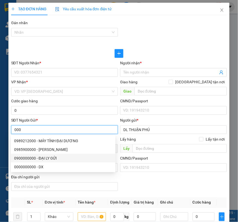
type input "ĐẠI LY GỬI"
type input "1234567899"
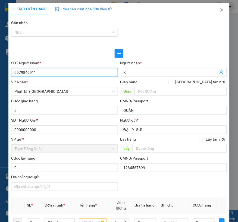
drag, startPoint x: 44, startPoint y: 72, endPoint x: 2, endPoint y: 71, distance: 42.4
click at [2, 71] on div "TẠO ĐƠN HÀNG Yêu cầu xuất hóa đơn điện tử Transit Pickup Surcharge Ids Transit …" at bounding box center [119, 111] width 238 height 222
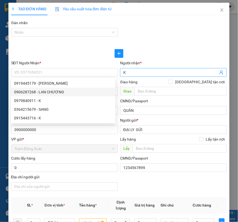
click at [129, 73] on input "K" at bounding box center [170, 73] width 95 height 6
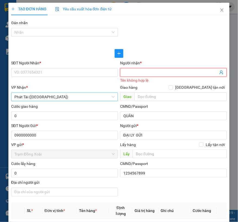
click at [83, 97] on span "Phát Tài ([GEOGRAPHIC_DATA])" at bounding box center [64, 97] width 100 height 8
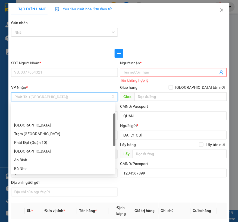
scroll to position [26, 0]
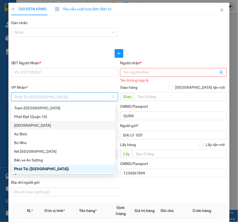
click at [40, 126] on div "[GEOGRAPHIC_DATA]" at bounding box center [63, 126] width 98 height 6
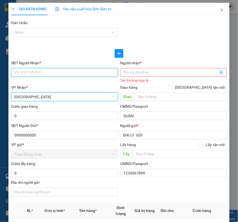
click at [64, 74] on input "SĐT Người Nhận *" at bounding box center [64, 72] width 107 height 9
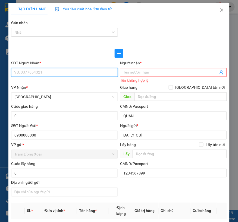
click at [45, 74] on input "SĐT Người Nhận *" at bounding box center [64, 72] width 107 height 9
paste input "KT/0986.577.554"
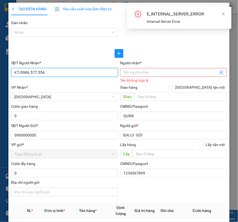
drag, startPoint x: 19, startPoint y: 72, endPoint x: 12, endPoint y: 73, distance: 7.6
click at [12, 73] on input "KT/0986.577.554" at bounding box center [64, 72] width 107 height 9
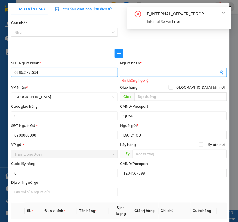
type input "0986.577.554"
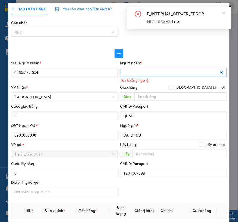
click at [128, 73] on input "Người nhận *" at bounding box center [170, 73] width 95 height 6
paste input "KT/"
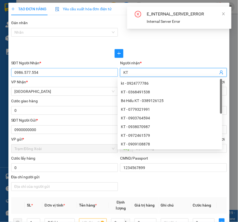
type input "KT"
click at [31, 73] on input "0986.577.554" at bounding box center [64, 72] width 107 height 9
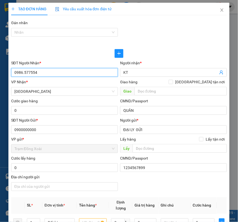
click at [24, 74] on input "0986.577554" at bounding box center [64, 72] width 107 height 9
click at [23, 74] on input "0986.577554" at bounding box center [64, 72] width 107 height 9
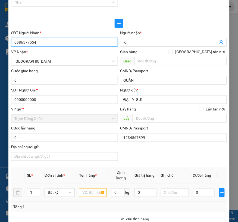
type input "0986577554"
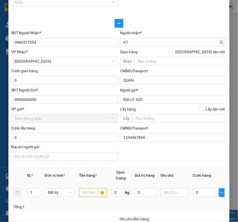
click at [83, 189] on input "text" at bounding box center [93, 193] width 28 height 9
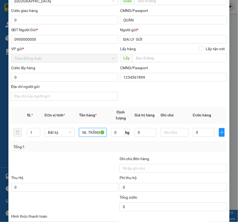
scroll to position [121, 0]
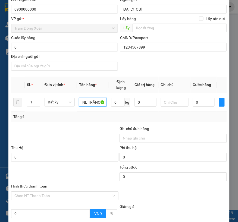
type input "NL TRẮNG"
click at [94, 171] on div at bounding box center [65, 174] width 108 height 19
click at [118, 101] on input "0" at bounding box center [118, 102] width 14 height 9
type input "1"
click at [92, 133] on div at bounding box center [65, 135] width 108 height 19
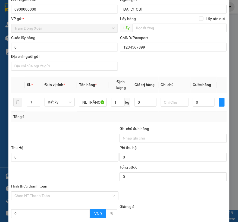
type input "30.000"
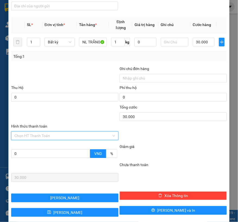
click at [72, 137] on input "Hình thức thanh toán" at bounding box center [62, 136] width 97 height 8
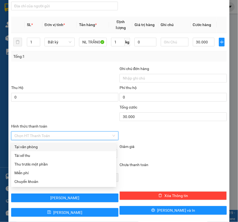
click at [34, 148] on div "Tại văn phòng" at bounding box center [63, 147] width 99 height 6
type input "0"
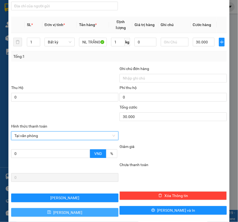
click at [67, 214] on span "[PERSON_NAME]" at bounding box center [67, 213] width 29 height 6
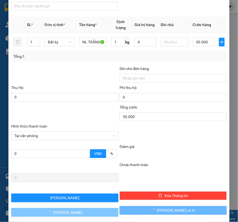
type input "0"
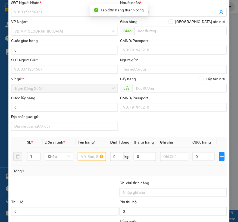
scroll to position [0, 0]
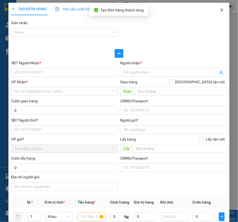
click at [214, 12] on span "Close" at bounding box center [221, 10] width 15 height 15
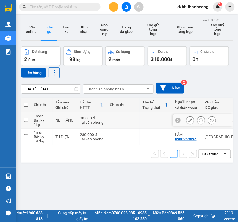
click at [27, 120] on input "checkbox" at bounding box center [26, 120] width 4 height 4
checkbox input "true"
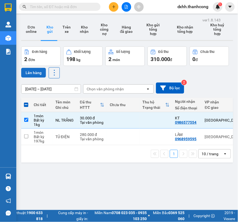
click at [37, 72] on button "Lên hàng" at bounding box center [33, 73] width 25 height 10
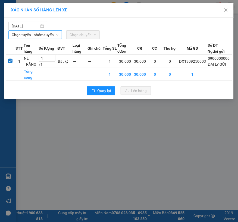
click at [42, 35] on span "Chọn tuyến - nhóm tuyến" at bounding box center [35, 35] width 47 height 8
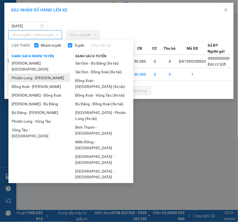
click at [33, 74] on li "Phước Long - [PERSON_NAME]" at bounding box center [38, 78] width 61 height 9
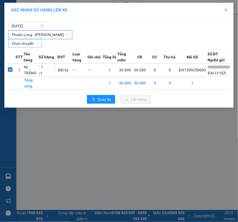
click at [36, 43] on span "Chọn chuyến" at bounding box center [25, 43] width 27 height 8
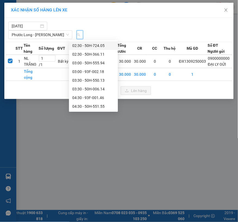
scroll to position [0, 6]
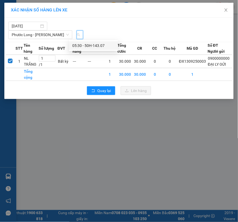
click at [104, 45] on div "05:30 - 50H-143.07" at bounding box center [93, 46] width 42 height 6
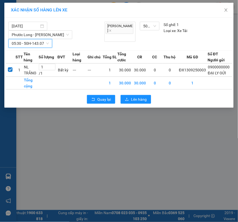
scroll to position [0, 0]
click at [129, 99] on button "Lên hàng" at bounding box center [136, 99] width 30 height 9
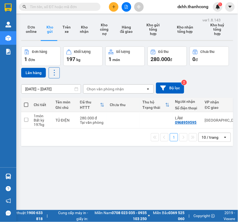
click at [115, 8] on icon "plus" at bounding box center [114, 7] width 4 height 4
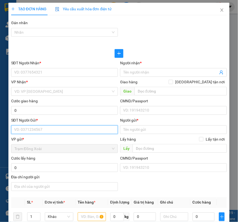
click at [48, 129] on input "SĐT Người Gửi *" at bounding box center [64, 130] width 107 height 9
paste input "BÙI THỊ MÃO/0392.864.327"
drag, startPoint x: 38, startPoint y: 131, endPoint x: 11, endPoint y: 131, distance: 26.6
click at [11, 131] on input "BÙI THỊ MÃO/0392.864.327" at bounding box center [64, 130] width 107 height 9
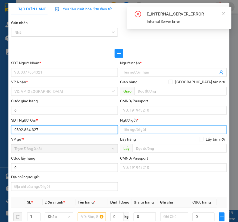
type input "0392.864.327"
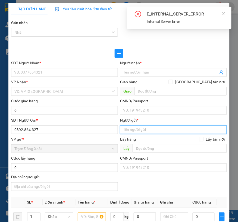
click at [149, 132] on input "Người gửi *" at bounding box center [173, 130] width 107 height 9
paste input "BÙI THỊ MÃO/"
type input "[PERSON_NAME]"
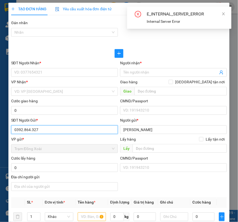
click at [31, 129] on input "0392.864.327" at bounding box center [64, 130] width 107 height 9
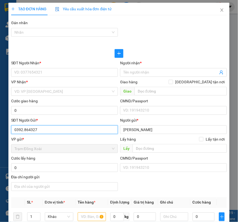
click at [23, 131] on input "0392.864327" at bounding box center [64, 130] width 107 height 9
type input "0392864327"
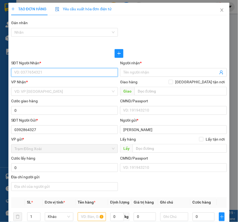
click at [49, 73] on input "SĐT Người Nhận *" at bounding box center [64, 72] width 107 height 9
paste input "THU/0395.261.753"
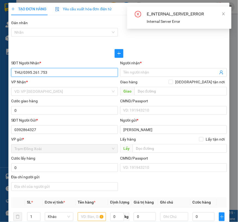
drag, startPoint x: 23, startPoint y: 73, endPoint x: 10, endPoint y: 73, distance: 12.8
click at [10, 73] on div "SĐT Người Nhận * THU/0395.261.753 THU/0395.261.753" at bounding box center [64, 69] width 109 height 19
type input "0395.261.753"
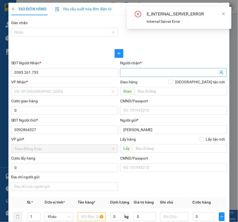
click at [138, 74] on input "Người nhận *" at bounding box center [170, 73] width 95 height 6
paste input "THU/"
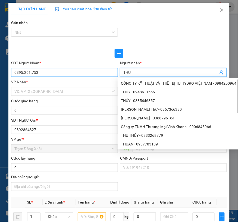
type input "THU"
click at [30, 71] on input "0395.261.753" at bounding box center [64, 72] width 107 height 9
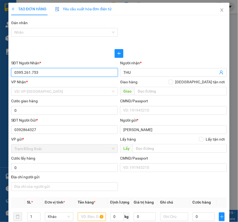
click at [31, 72] on input "0395.261.753" at bounding box center [64, 72] width 107 height 9
click at [23, 71] on input "0395.261753" at bounding box center [64, 72] width 107 height 9
type input "0395261753"
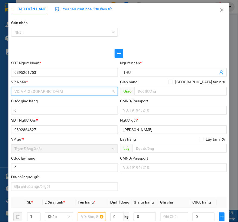
click at [26, 90] on input "search" at bounding box center [62, 92] width 96 height 8
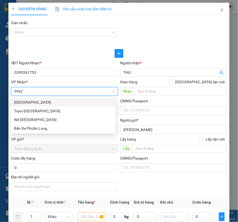
type input "PHƯỚ"
click at [32, 104] on div "[GEOGRAPHIC_DATA]" at bounding box center [63, 102] width 98 height 6
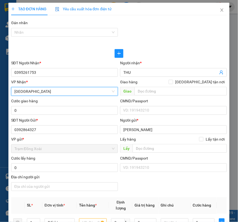
scroll to position [60, 0]
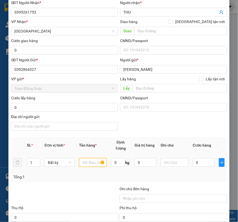
click at [88, 164] on input "text" at bounding box center [93, 162] width 28 height 9
type input "BAO VÀNG CHẢ"
click at [119, 165] on input "0" at bounding box center [118, 162] width 14 height 9
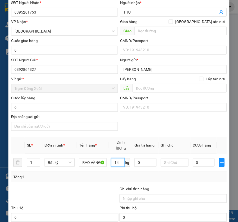
type input "14"
click at [116, 173] on div "Tổng: 1" at bounding box center [119, 177] width 216 height 10
type input "30.000"
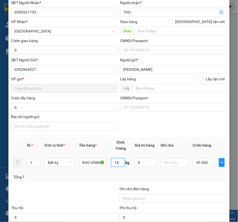
click at [118, 161] on input "14" at bounding box center [118, 162] width 14 height 9
type input "3"
type input "20"
click at [121, 184] on div "Transit Pickup Surcharge Ids Transit Deliver Surcharge Ids Transit Deliver Surc…" at bounding box center [119, 149] width 216 height 381
type input "40.000"
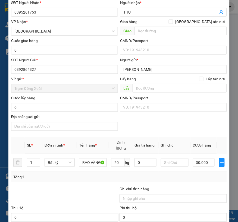
type input "40.000"
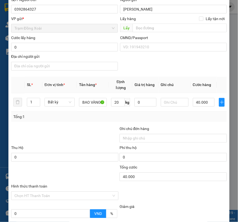
scroll to position [151, 0]
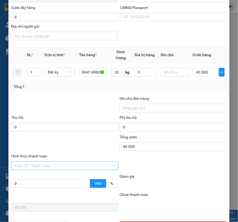
click at [61, 164] on input "Hình thức thanh toán" at bounding box center [62, 166] width 97 height 8
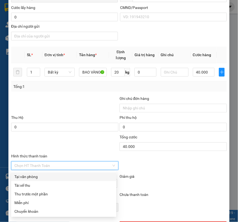
click at [27, 176] on div "Tại văn phòng" at bounding box center [63, 177] width 99 height 6
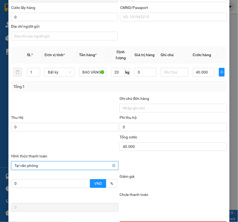
click at [55, 164] on span "Tại văn phòng" at bounding box center [64, 166] width 101 height 8
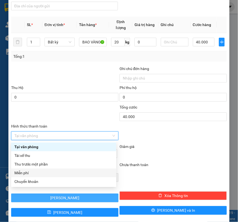
scroll to position [189, 0]
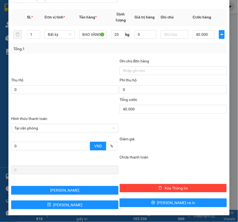
click at [53, 99] on div at bounding box center [65, 106] width 108 height 19
click at [48, 130] on span "Tại văn phòng" at bounding box center [64, 128] width 101 height 8
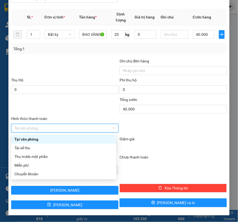
click at [54, 107] on div at bounding box center [65, 106] width 108 height 19
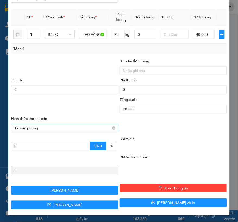
click at [58, 129] on span "Tại văn phòng" at bounding box center [64, 128] width 101 height 8
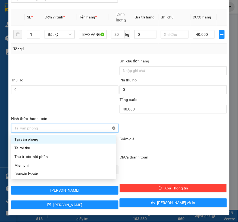
type input "40.000"
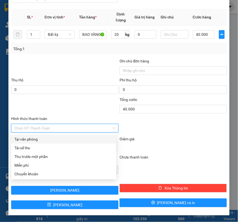
click at [143, 134] on div "Tổng cước 40.000 Hình thức thanh toán Chọn HT Thanh Toán" at bounding box center [119, 115] width 217 height 38
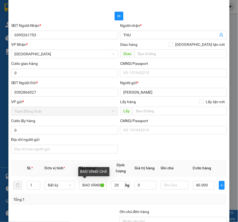
scroll to position [0, 0]
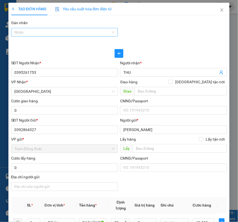
click at [41, 33] on div at bounding box center [62, 32] width 99 height 7
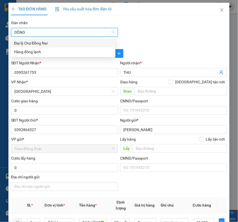
type input "DÔN"
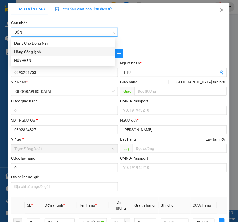
click at [43, 50] on div "Hàng đông lạnh" at bounding box center [63, 52] width 98 height 6
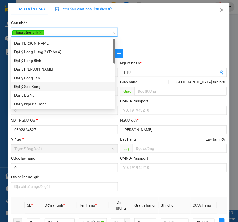
click at [149, 45] on div at bounding box center [119, 51] width 217 height 18
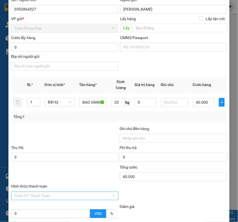
scroll to position [189, 0]
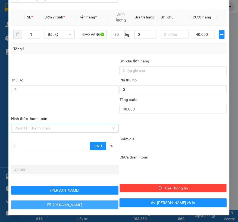
click at [85, 203] on button "[PERSON_NAME]" at bounding box center [64, 205] width 107 height 9
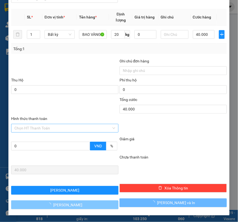
type input "0"
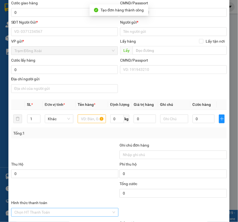
scroll to position [7, 0]
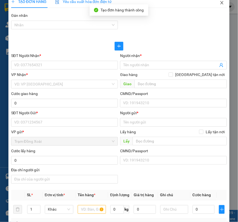
click at [220, 3] on icon "close" at bounding box center [222, 3] width 4 height 4
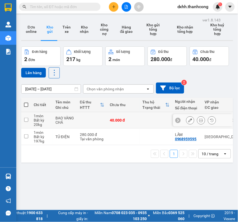
click at [26, 120] on input "checkbox" at bounding box center [26, 120] width 4 height 4
checkbox input "true"
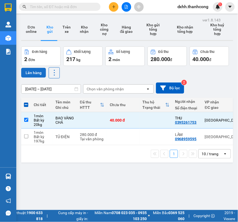
click at [35, 71] on button "Lên hàng" at bounding box center [33, 73] width 25 height 10
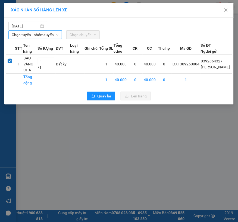
click at [53, 35] on span "Chọn tuyến - nhóm tuyến" at bounding box center [35, 35] width 47 height 8
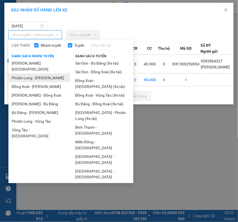
click at [33, 74] on li "Phước Long - [PERSON_NAME]" at bounding box center [38, 78] width 61 height 9
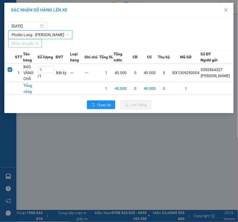
click at [34, 44] on span "Chọn chuyến" at bounding box center [25, 43] width 27 height 8
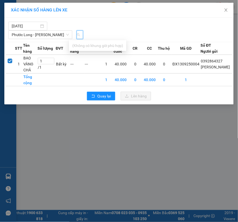
scroll to position [0, 4]
type input "6"
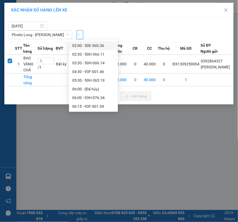
scroll to position [0, 0]
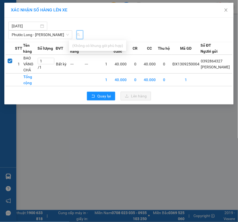
type input "625"
click at [39, 35] on span "Phước Long - [PERSON_NAME]" at bounding box center [40, 35] width 57 height 8
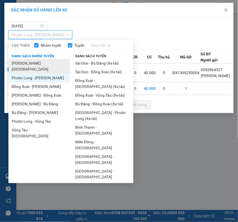
click at [36, 64] on li "[PERSON_NAME][GEOGRAPHIC_DATA]" at bounding box center [38, 66] width 61 height 15
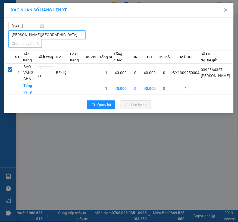
click at [36, 43] on span "Chọn chuyến" at bounding box center [25, 43] width 27 height 8
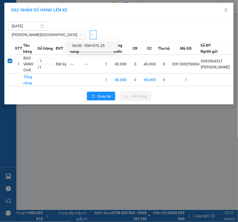
scroll to position [0, 6]
click at [96, 45] on div "06:00 - 93H-076.25" at bounding box center [93, 46] width 42 height 6
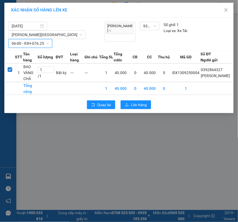
scroll to position [0, 0]
click at [131, 103] on button "Lên hàng" at bounding box center [136, 105] width 30 height 9
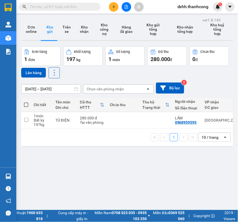
click at [113, 7] on icon "plus" at bounding box center [114, 7] width 4 height 4
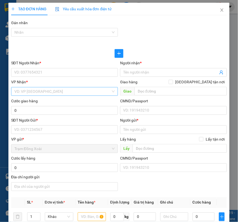
click at [64, 92] on input "search" at bounding box center [62, 92] width 96 height 8
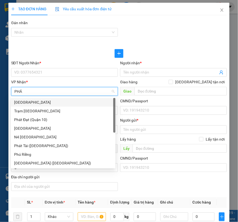
type input "PHÁT"
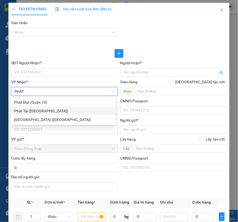
click at [61, 112] on div "Phát Tài ([GEOGRAPHIC_DATA])" at bounding box center [63, 111] width 98 height 6
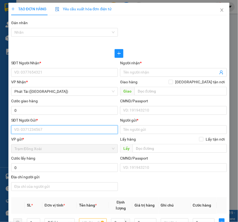
click at [38, 131] on input "SĐT Người Gửi *" at bounding box center [64, 130] width 107 height 9
paste input "NGUYỄN VỸ/0943.790.722"
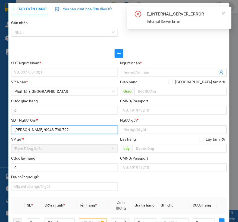
drag, startPoint x: 36, startPoint y: 130, endPoint x: 12, endPoint y: 127, distance: 24.4
click at [12, 127] on input "NGUYỄN VỸ/0943.790.722" at bounding box center [64, 130] width 107 height 9
type input "0943.790.722"
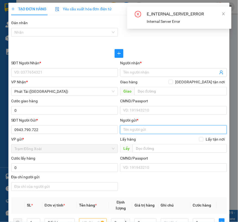
click at [123, 131] on input "Người gửi *" at bounding box center [173, 130] width 107 height 9
paste input "NGUYỄN VỸ/"
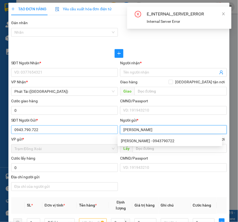
type input "[PERSON_NAME]"
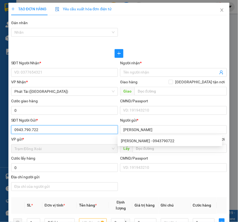
click at [31, 132] on input "0943.790.722" at bounding box center [64, 130] width 107 height 9
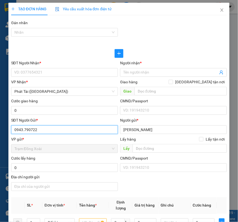
click at [23, 132] on input "0943.790722" at bounding box center [64, 130] width 107 height 9
type input "0943790722"
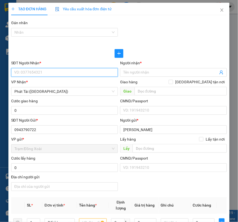
click at [66, 73] on input "SĐT Người Nhận *" at bounding box center [64, 72] width 107 height 9
paste input "NGÂN/0782.722.495"
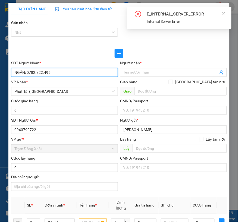
drag, startPoint x: 26, startPoint y: 71, endPoint x: 11, endPoint y: 71, distance: 14.9
click at [11, 71] on input "NGÂN/0782.722.495" at bounding box center [64, 72] width 107 height 9
type input "0782.722.495"
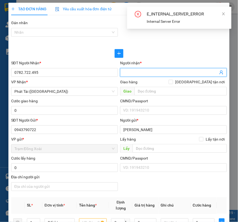
click at [134, 74] on input "Người nhận *" at bounding box center [170, 73] width 95 height 6
paste input "NGÂN/"
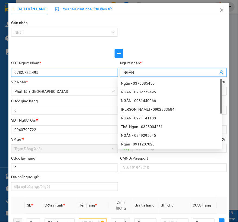
type input "NGÂN"
click at [31, 74] on input "0782.722.495" at bounding box center [64, 72] width 107 height 9
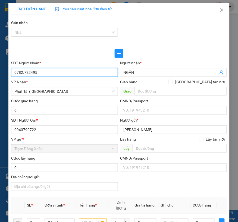
click at [23, 73] on input "0782.722495" at bounding box center [64, 72] width 107 height 9
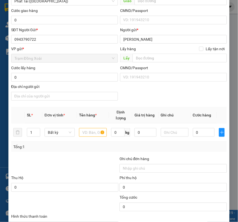
scroll to position [121, 0]
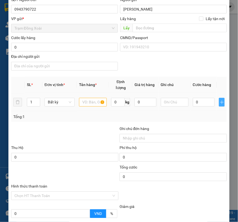
type input "0782722495"
click at [222, 103] on icon "plus" at bounding box center [222, 103] width 0 height 4
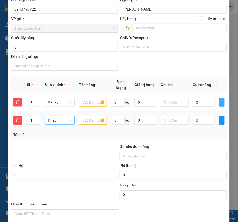
click at [58, 120] on span "Khác" at bounding box center [60, 121] width 24 height 8
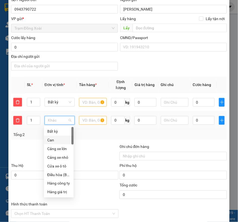
scroll to position [0, 0]
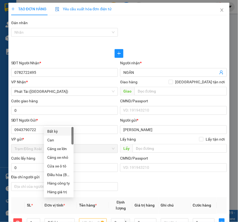
click at [60, 132] on div "Bất kỳ" at bounding box center [58, 132] width 23 height 6
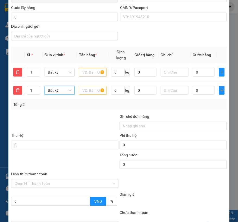
scroll to position [181, 0]
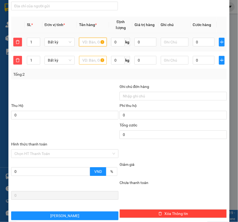
click at [88, 42] on input "text" at bounding box center [93, 42] width 28 height 9
type input "BAO XANH"
click at [88, 61] on input "text" at bounding box center [93, 60] width 28 height 9
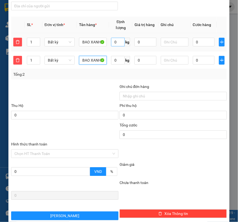
type input "BAO XANH"
click at [115, 42] on input "0" at bounding box center [118, 42] width 14 height 9
type input "70"
click at [104, 86] on div at bounding box center [65, 93] width 108 height 19
type input "100.000"
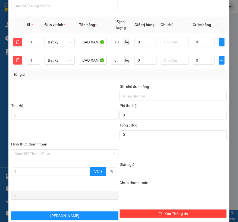
type input "100.000"
click at [115, 42] on input "70" at bounding box center [118, 42] width 14 height 9
type input "50"
click at [119, 62] on input "0" at bounding box center [118, 60] width 14 height 9
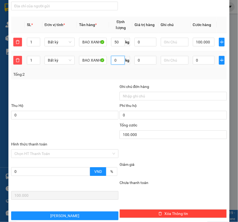
type input "70.000"
type input "50"
click at [123, 77] on div "Tổng: 2" at bounding box center [119, 74] width 212 height 6
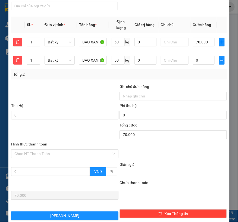
type input "140.000"
type input "70.000"
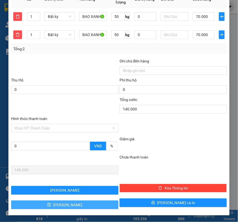
click at [71, 204] on button "[PERSON_NAME]" at bounding box center [64, 205] width 107 height 9
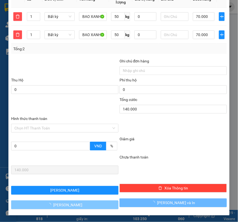
type input "0"
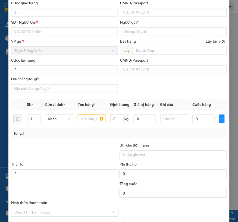
scroll to position [0, 0]
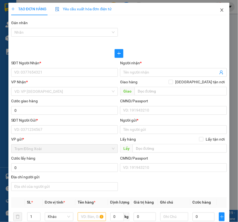
click at [220, 10] on icon "close" at bounding box center [222, 10] width 4 height 4
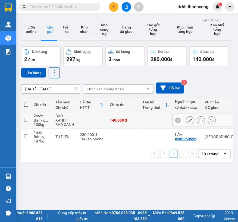
click at [26, 119] on input "checkbox" at bounding box center [26, 120] width 4 height 4
checkbox input "true"
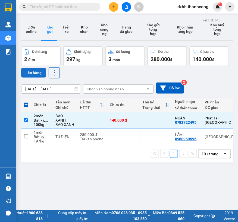
click at [34, 71] on button "Lên hàng" at bounding box center [33, 73] width 25 height 10
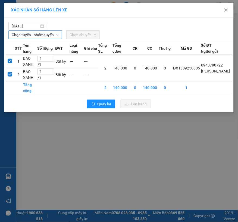
click at [48, 34] on span "Chọn tuyến - nhóm tuyến" at bounding box center [35, 35] width 47 height 8
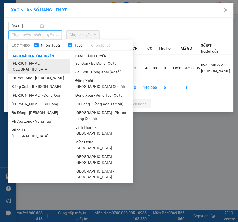
click at [45, 63] on li "[PERSON_NAME][GEOGRAPHIC_DATA]" at bounding box center [38, 66] width 61 height 15
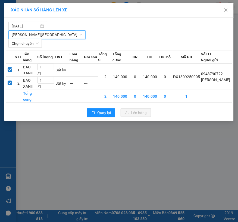
click at [51, 31] on span "[PERSON_NAME][GEOGRAPHIC_DATA]" at bounding box center [47, 35] width 71 height 8
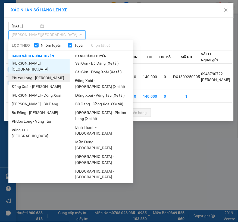
click at [42, 74] on li "Phước Long - [PERSON_NAME]" at bounding box center [38, 78] width 61 height 9
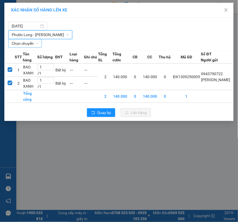
click at [33, 45] on span "Chọn chuyến" at bounding box center [25, 43] width 27 height 8
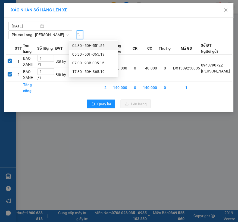
type input "515"
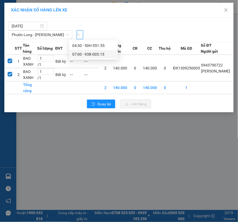
click at [104, 54] on div "07:00 - 93B-005.15" at bounding box center [93, 54] width 42 height 6
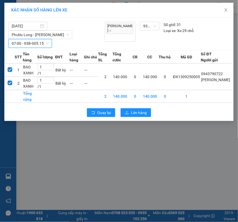
scroll to position [0, 0]
click at [130, 112] on button "Lên hàng" at bounding box center [136, 112] width 30 height 9
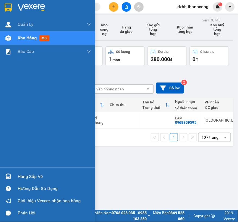
click at [26, 99] on div "Quản Lý Quản lý giao nhận mới Kho hàng mới Báo cáo BC giao hàng (nhân viên) BC …" at bounding box center [47, 93] width 95 height 150
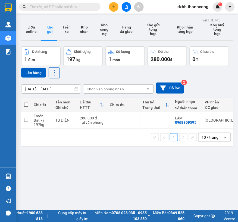
click at [111, 7] on button at bounding box center [114, 7] width 10 height 10
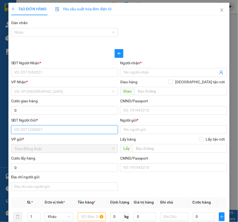
click at [31, 130] on input "SĐT Người Gửi *" at bounding box center [64, 130] width 107 height 9
paste input "[PERSON_NAME]/0389.114.738"
drag, startPoint x: 41, startPoint y: 128, endPoint x: 10, endPoint y: 127, distance: 31.3
click at [10, 127] on div "SĐT Người Gửi * TRẦN THỊ GẤM/0389.114.738 TRẦN THỊ GẤM/0389.114.738" at bounding box center [64, 126] width 109 height 19
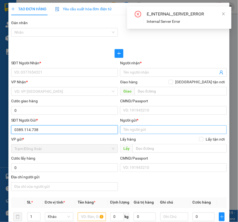
type input "0389.114.738"
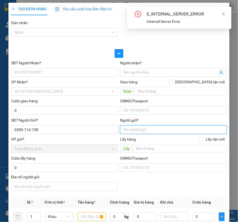
click at [137, 128] on input "Người gửi *" at bounding box center [173, 130] width 107 height 9
paste input "[PERSON_NAME]/"
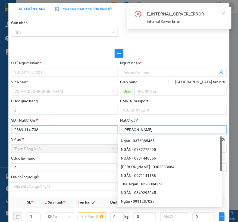
type input "[PERSON_NAME]"
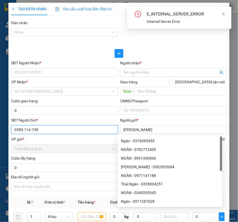
click at [32, 129] on input "0389.114.738" at bounding box center [64, 130] width 107 height 9
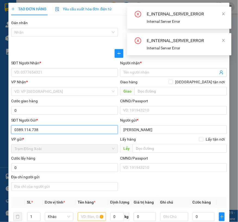
click at [31, 131] on input "0389.114.738" at bounding box center [64, 130] width 107 height 9
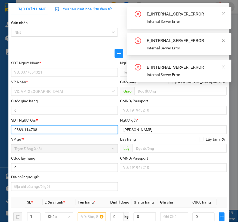
click at [23, 130] on input "0389.114738" at bounding box center [64, 130] width 107 height 9
type input "0389114738"
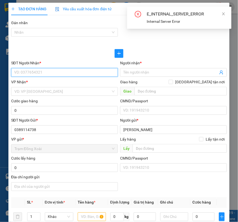
click at [33, 71] on input "SĐT Người Nhận *" at bounding box center [64, 72] width 107 height 9
paste input "BÌNH/0974027907"
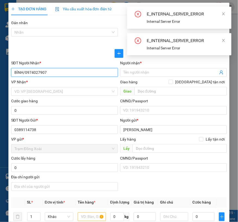
drag, startPoint x: 24, startPoint y: 72, endPoint x: 14, endPoint y: 72, distance: 9.8
click at [14, 72] on input "BÌNH/0974027907" at bounding box center [64, 72] width 107 height 9
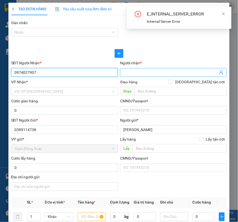
type input "0974027907"
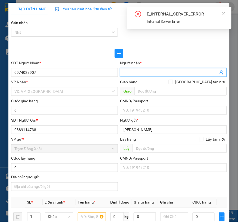
click at [135, 72] on input "Người nhận *" at bounding box center [170, 73] width 95 height 6
paste input "BÌNH/"
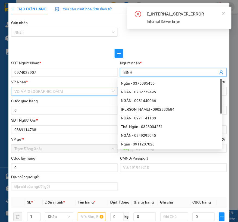
type input "BÌNH"
click at [18, 91] on input "search" at bounding box center [62, 92] width 96 height 8
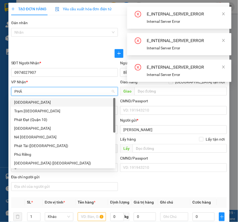
type input "PHÁT"
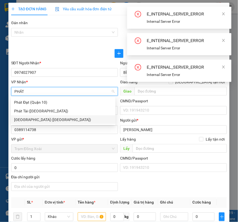
click at [29, 119] on div "[GEOGRAPHIC_DATA] ([GEOGRAPHIC_DATA])" at bounding box center [63, 120] width 98 height 6
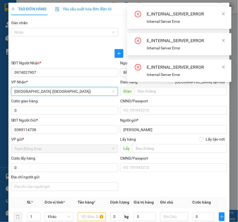
scroll to position [30, 0]
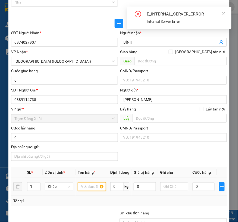
click at [85, 191] on input "text" at bounding box center [92, 187] width 28 height 9
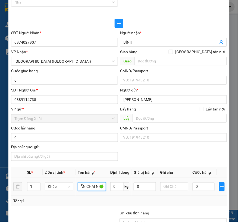
scroll to position [0, 30]
type input "XỐP TRẮNG QUẤN CHAI NHỎ"
type input "5.5"
click at [124, 204] on div "Tổng: 1" at bounding box center [119, 201] width 212 height 6
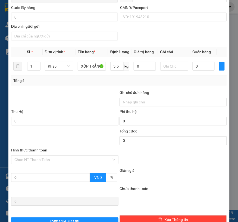
scroll to position [121, 0]
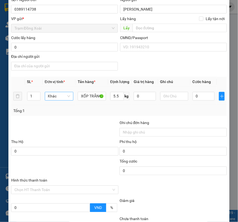
click at [61, 101] on span "Khác" at bounding box center [59, 96] width 22 height 8
click at [62, 101] on span "Khác" at bounding box center [59, 96] width 22 height 8
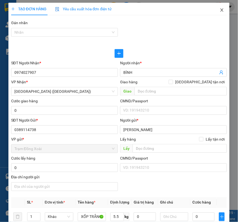
click at [220, 10] on icon "close" at bounding box center [222, 10] width 4 height 4
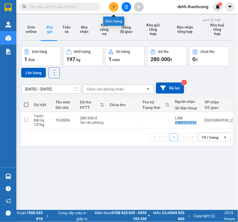
click at [113, 6] on icon "plus" at bounding box center [114, 7] width 4 height 4
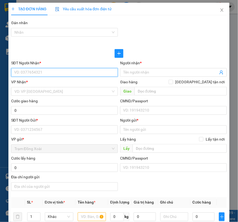
scroll to position [60, 0]
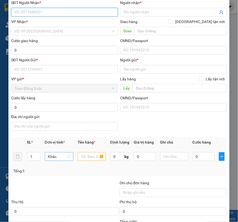
click at [57, 161] on span "Khác" at bounding box center [59, 157] width 22 height 8
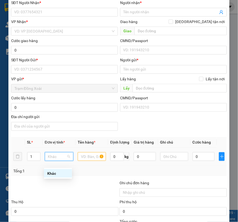
click at [57, 161] on span "Khác" at bounding box center [59, 157] width 22 height 8
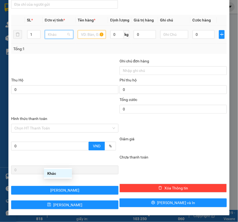
scroll to position [68, 0]
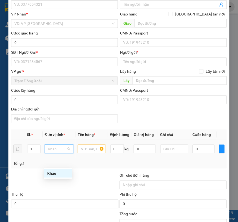
click at [52, 153] on span "Khác" at bounding box center [59, 149] width 22 height 8
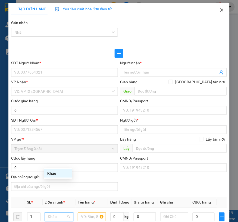
click at [220, 11] on icon "close" at bounding box center [222, 10] width 4 height 4
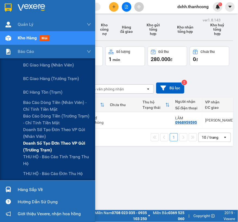
click at [52, 143] on span "Doanh số tạo đơn theo VP gửi (trưởng trạm)" at bounding box center [57, 147] width 68 height 14
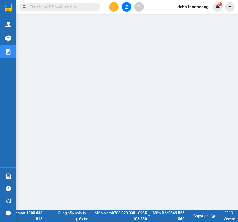
click at [192, 5] on span "dxhh.thanhcong" at bounding box center [193, 6] width 40 height 7
click at [194, 15] on span "Đăng xuất" at bounding box center [195, 17] width 29 height 6
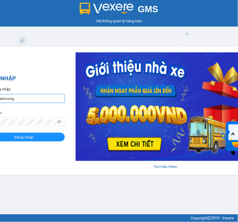
click at [39, 98] on input "dxhh.thanhcong" at bounding box center [24, 98] width 82 height 9
type input "kthh.thanhcong"
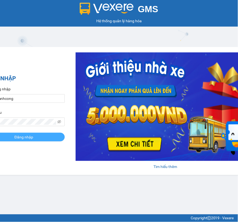
click at [45, 140] on button "Đăng nhập" at bounding box center [24, 137] width 82 height 9
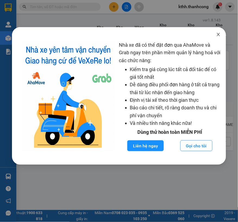
click at [218, 33] on icon "close" at bounding box center [218, 34] width 4 height 4
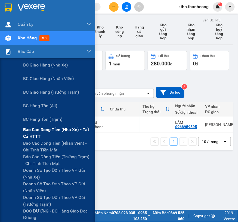
click at [48, 132] on span "Báo cáo dòng tiền (nhà xe) - tất cả HTTT" at bounding box center [57, 133] width 68 height 14
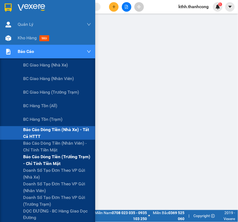
scroll to position [30, 0]
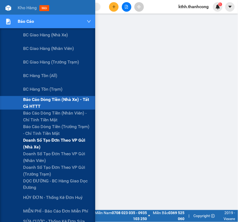
click at [52, 141] on span "Doanh số tạo đơn theo VP gửi (nhà xe)" at bounding box center [57, 144] width 68 height 14
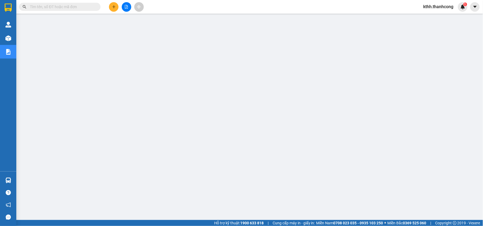
click at [80, 7] on input "text" at bounding box center [62, 7] width 64 height 6
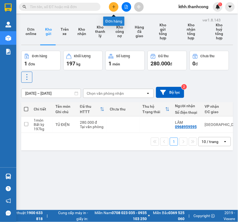
click at [115, 6] on icon "plus" at bounding box center [114, 7] width 4 height 4
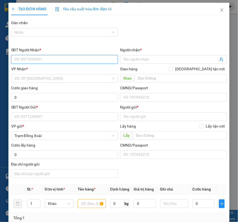
scroll to position [90, 0]
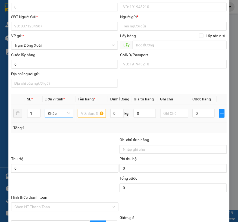
click at [68, 118] on span "Khác" at bounding box center [59, 114] width 22 height 8
click at [89, 149] on div at bounding box center [65, 146] width 108 height 19
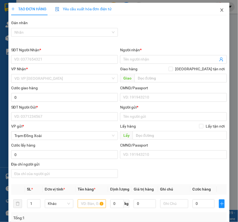
click at [220, 12] on icon "close" at bounding box center [222, 10] width 4 height 4
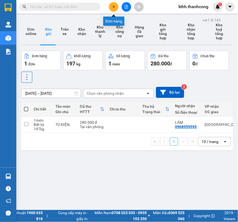
click at [112, 4] on button at bounding box center [114, 7] width 10 height 10
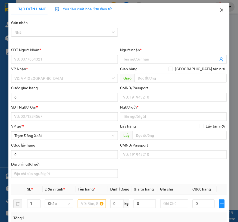
click at [219, 8] on span "Close" at bounding box center [221, 10] width 15 height 15
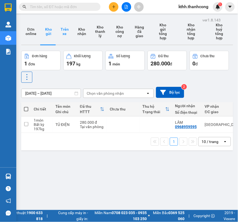
click at [67, 34] on button "Trên xe" at bounding box center [64, 31] width 17 height 26
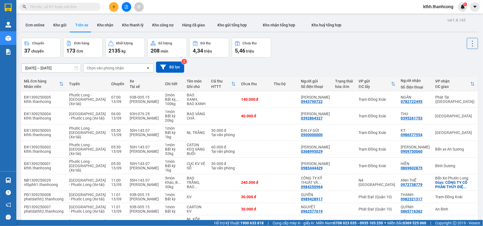
click at [238, 6] on span "kthh.thanhcong" at bounding box center [438, 6] width 39 height 7
click at [238, 18] on span "Đăng xuất" at bounding box center [441, 17] width 28 height 6
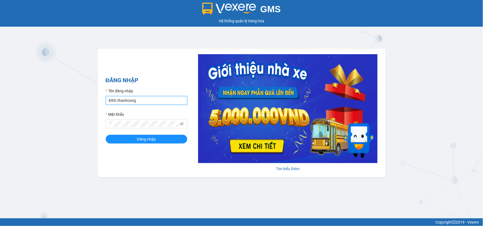
click at [160, 101] on input "kthh.thanhcong" at bounding box center [147, 100] width 82 height 9
type input "dxhh.thanhcong"
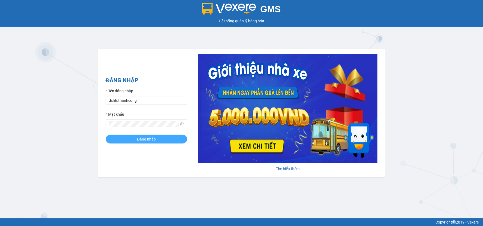
click at [169, 140] on button "Đăng nhập" at bounding box center [147, 139] width 82 height 9
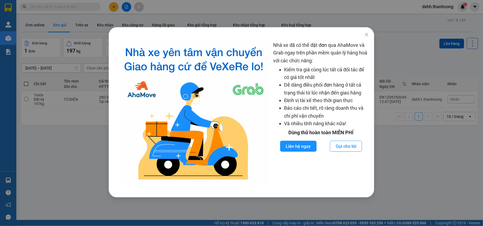
drag, startPoint x: 422, startPoint y: 58, endPoint x: 376, endPoint y: 42, distance: 49.2
click at [413, 33] on div "Nhà xe đã có thể đặt đơn qua AhaMove và Grab ngay trên phần mềm quản lý hàng ho…" at bounding box center [241, 113] width 483 height 226
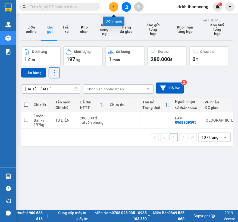
click at [111, 5] on button at bounding box center [114, 7] width 10 height 10
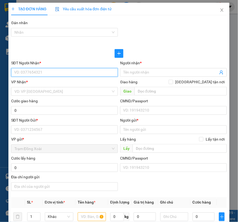
scroll to position [60, 0]
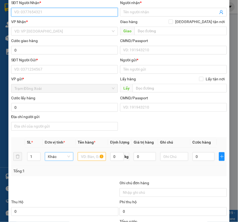
click at [65, 161] on span "Khác" at bounding box center [59, 157] width 22 height 8
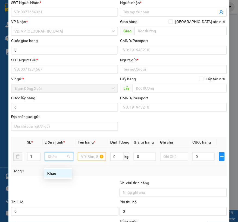
click at [66, 161] on span "Khác" at bounding box center [59, 157] width 22 height 8
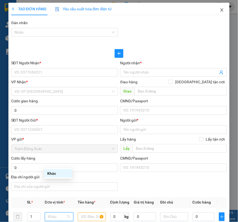
click at [220, 10] on icon "close" at bounding box center [222, 10] width 4 height 4
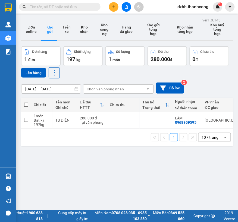
click at [45, 178] on div "ver 1.8.143 Đơn online Kho gửi Trên xe Kho nhận Kho công nợ Hàng đã giao Kho gử…" at bounding box center [127, 127] width 216 height 222
click at [112, 7] on icon "plus" at bounding box center [114, 7] width 4 height 4
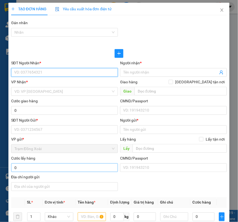
scroll to position [60, 0]
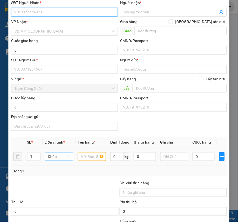
click at [59, 161] on span "Khác" at bounding box center [59, 157] width 22 height 8
click at [20, 139] on th at bounding box center [18, 142] width 14 height 11
click at [57, 162] on div "Khác" at bounding box center [59, 156] width 29 height 11
click at [59, 161] on span "Khác" at bounding box center [59, 157] width 22 height 8
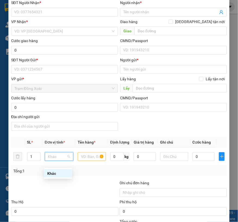
scroll to position [0, 0]
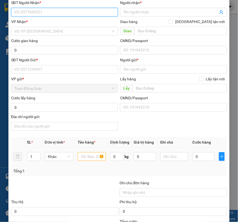
scroll to position [90, 0]
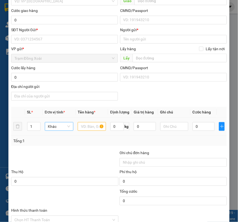
click at [64, 131] on span "Khác" at bounding box center [59, 127] width 22 height 8
click at [65, 131] on span "Khác" at bounding box center [59, 127] width 22 height 8
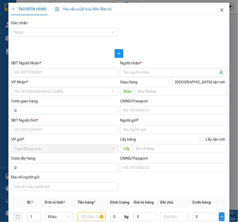
click at [220, 12] on span "Close" at bounding box center [221, 10] width 15 height 15
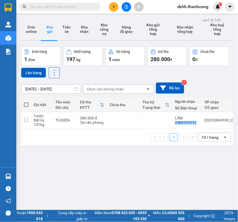
click at [194, 4] on span "dxhh.thanhcong" at bounding box center [193, 6] width 40 height 7
click at [113, 6] on icon "plus" at bounding box center [114, 7] width 4 height 4
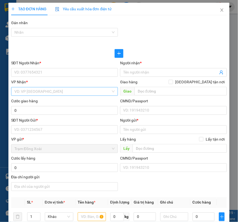
click at [72, 92] on input "search" at bounding box center [62, 92] width 96 height 8
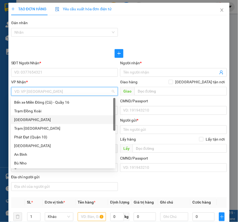
click at [41, 120] on div "[GEOGRAPHIC_DATA]" at bounding box center [63, 120] width 98 height 6
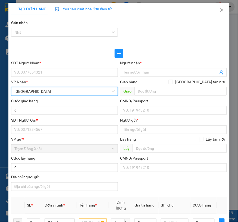
scroll to position [90, 0]
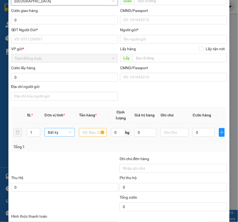
click at [60, 132] on span "Bất kỳ" at bounding box center [60, 133] width 24 height 8
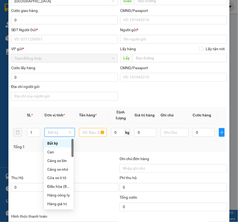
click at [59, 133] on span "Bất kỳ" at bounding box center [60, 133] width 24 height 8
click at [72, 104] on div "Transit Pickup Surcharge Ids Transit Deliver Surcharge Ids Transit Deliver Surc…" at bounding box center [119, 119] width 216 height 381
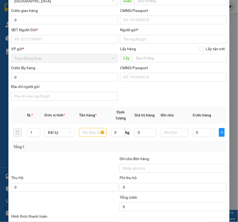
click at [42, 109] on th "Đơn vị tính *" at bounding box center [59, 115] width 35 height 17
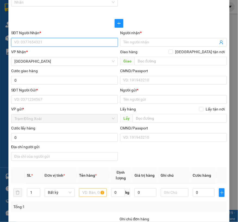
click at [44, 42] on input "SĐT Người Nhận *" at bounding box center [64, 42] width 107 height 9
paste input "[PERSON_NAME]/0389.114.738"
type input "[PERSON_NAME]/0389.114.738"
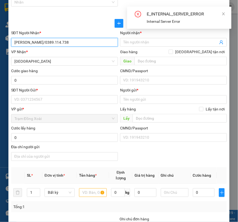
click at [36, 41] on input "[PERSON_NAME]/0389.114.738" at bounding box center [64, 42] width 107 height 9
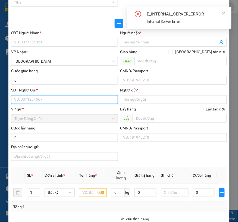
click at [36, 101] on input "SĐT Người Gửi *" at bounding box center [64, 99] width 107 height 9
paste input "[PERSON_NAME]/0389.114.738"
drag, startPoint x: 41, startPoint y: 99, endPoint x: 13, endPoint y: 101, distance: 28.3
click at [13, 101] on input "[PERSON_NAME]/0389.114.738" at bounding box center [64, 99] width 107 height 9
type input "0389.114.738"
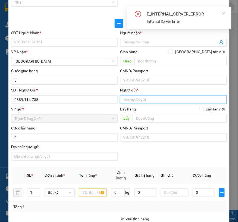
click at [136, 95] on input "Người gửi *" at bounding box center [173, 99] width 107 height 9
paste input "[PERSON_NAME]/"
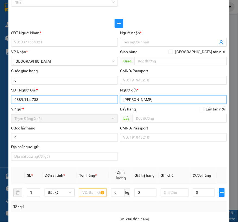
type input "[PERSON_NAME]"
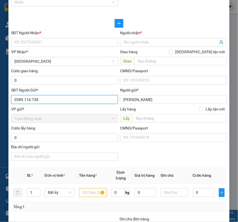
click at [31, 101] on input "0389.114.738" at bounding box center [64, 99] width 107 height 9
click at [24, 101] on input "0389.114738" at bounding box center [64, 99] width 107 height 9
click at [23, 102] on input "0389.114738" at bounding box center [64, 99] width 107 height 9
type input "0389114738"
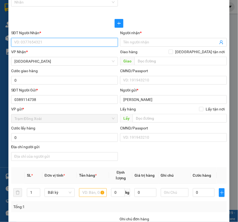
click at [51, 42] on input "SĐT Người Nhận *" at bounding box center [64, 42] width 107 height 9
paste input "BÌNH/0974027907"
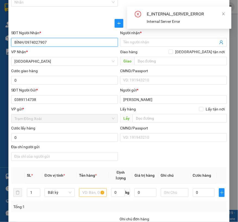
drag, startPoint x: 25, startPoint y: 42, endPoint x: 12, endPoint y: 43, distance: 13.1
click at [12, 43] on input "BÌNH/0974027907" at bounding box center [64, 42] width 107 height 9
type input "0974027907"
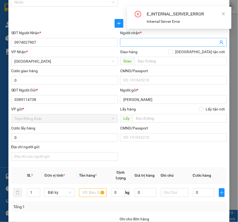
click at [154, 41] on input "Người nhận *" at bounding box center [170, 42] width 95 height 6
paste input "BÌNH/"
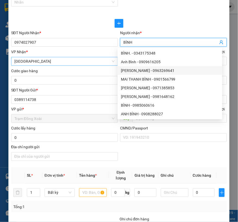
click at [55, 58] on span "[GEOGRAPHIC_DATA]" at bounding box center [64, 61] width 100 height 8
type input "BÌNH"
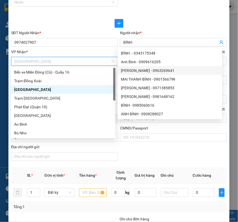
click at [55, 62] on span "[GEOGRAPHIC_DATA]" at bounding box center [64, 61] width 100 height 8
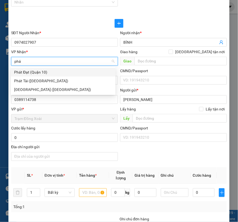
type input "phát"
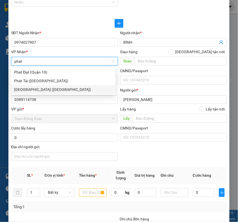
click at [41, 88] on div "[GEOGRAPHIC_DATA] ([GEOGRAPHIC_DATA])" at bounding box center [63, 90] width 98 height 6
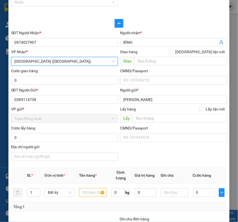
scroll to position [60, 0]
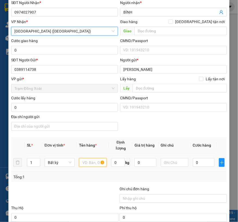
click at [86, 163] on input "text" at bounding box center [93, 162] width 28 height 9
type input "x"
type input "xốp trắng quấn chai nhỏ"
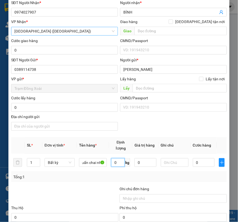
scroll to position [0, 0]
type input "5.5"
click at [105, 185] on div "Transit Pickup Surcharge Ids Transit Deliver Surcharge Ids Transit Deliver Surc…" at bounding box center [119, 149] width 216 height 381
type input "40.000"
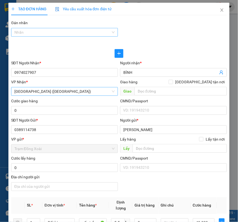
click at [43, 33] on div at bounding box center [62, 32] width 99 height 7
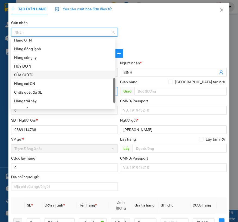
scroll to position [172, 0]
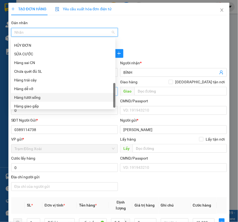
click at [36, 97] on div "Hàng tươi sống" at bounding box center [63, 98] width 98 height 6
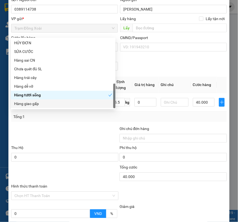
scroll to position [181, 0]
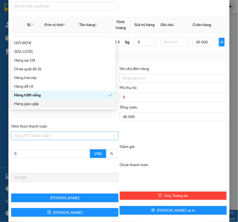
click at [52, 138] on input "Hình thức thanh toán" at bounding box center [62, 136] width 97 height 8
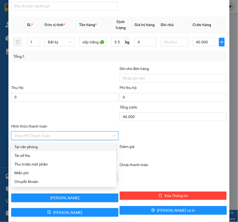
click at [41, 147] on div "Tại văn phòng" at bounding box center [63, 147] width 99 height 6
type input "0"
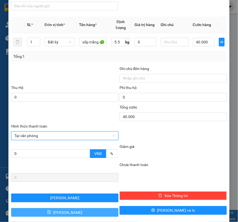
click at [69, 211] on span "[PERSON_NAME]" at bounding box center [67, 213] width 29 height 6
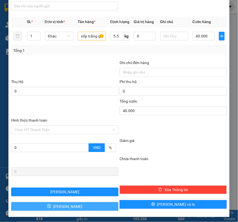
type input "0"
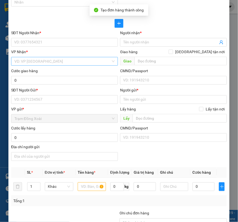
scroll to position [0, 0]
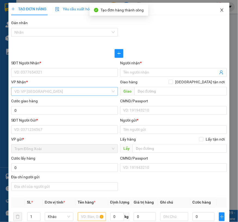
click at [221, 11] on icon "close" at bounding box center [222, 9] width 3 height 3
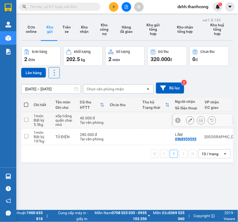
click at [26, 119] on input "checkbox" at bounding box center [26, 120] width 4 height 4
checkbox input "true"
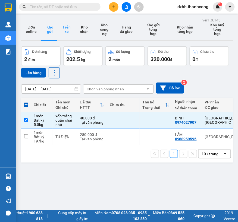
click at [64, 26] on button "Trên xe" at bounding box center [66, 29] width 17 height 22
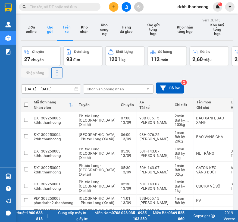
click at [50, 29] on button "Kho gửi" at bounding box center [50, 29] width 17 height 22
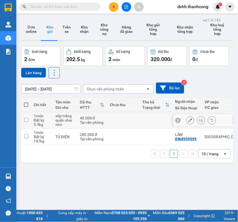
click at [27, 118] on input "checkbox" at bounding box center [26, 120] width 4 height 4
checkbox input "true"
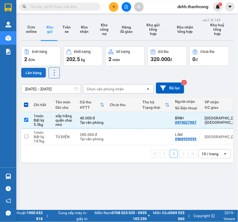
click at [36, 70] on button "Lên hàng" at bounding box center [33, 73] width 25 height 10
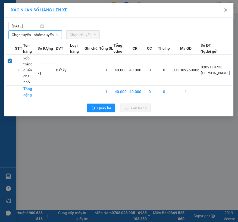
click at [42, 34] on span "Chọn tuyến - nhóm tuyến" at bounding box center [35, 35] width 47 height 8
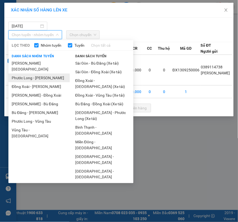
click at [39, 74] on li "Phước Long - [PERSON_NAME]" at bounding box center [38, 78] width 61 height 9
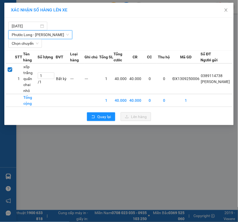
click at [30, 48] on div "[DATE] [GEOGRAPHIC_DATA] - [GEOGRAPHIC_DATA] [GEOGRAPHIC_DATA] - [PERSON_NAME] …" at bounding box center [118, 72] width 229 height 108
click at [33, 45] on span "Chọn chuyến" at bounding box center [25, 43] width 27 height 8
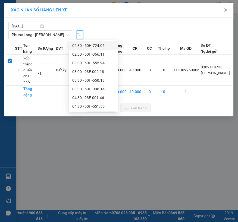
type input "307"
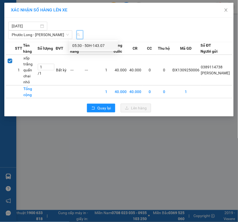
click at [90, 43] on div "05:30 - 50H-143.07" at bounding box center [93, 46] width 42 height 6
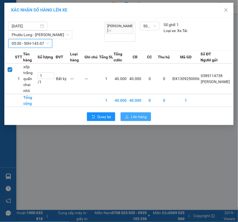
click at [135, 114] on span "Lên hàng" at bounding box center [139, 117] width 16 height 6
